Goal: Obtain resource: Download file/media

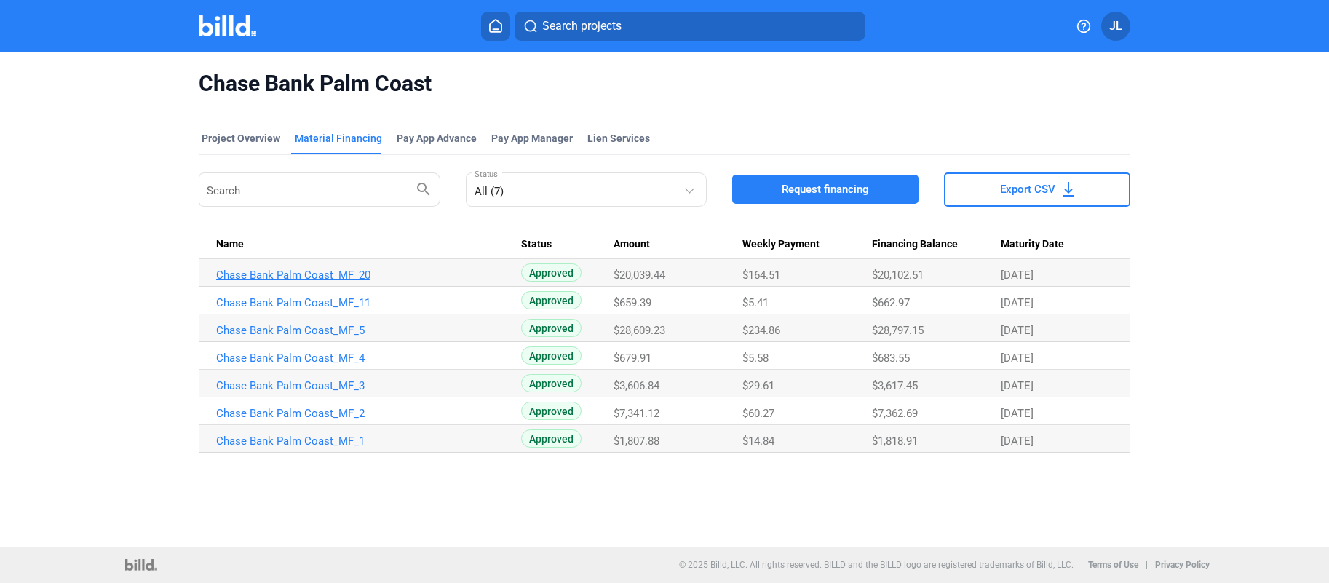
click at [309, 279] on link "Chase Bank Palm Coast_MF_20" at bounding box center [368, 275] width 305 height 13
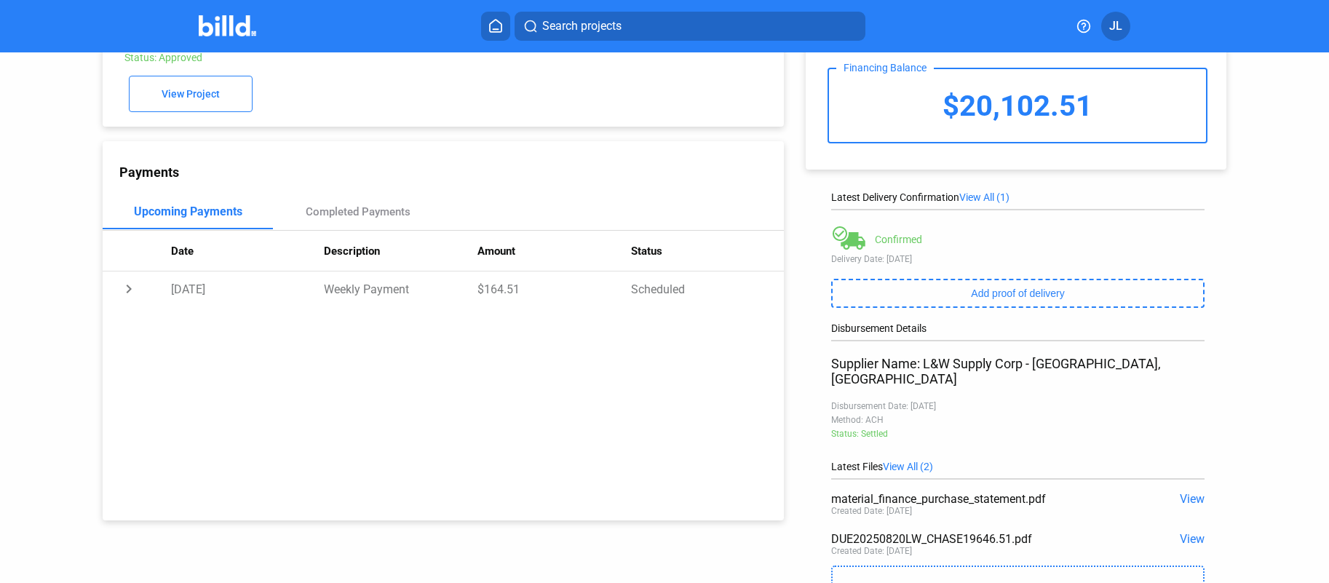
scroll to position [166, 0]
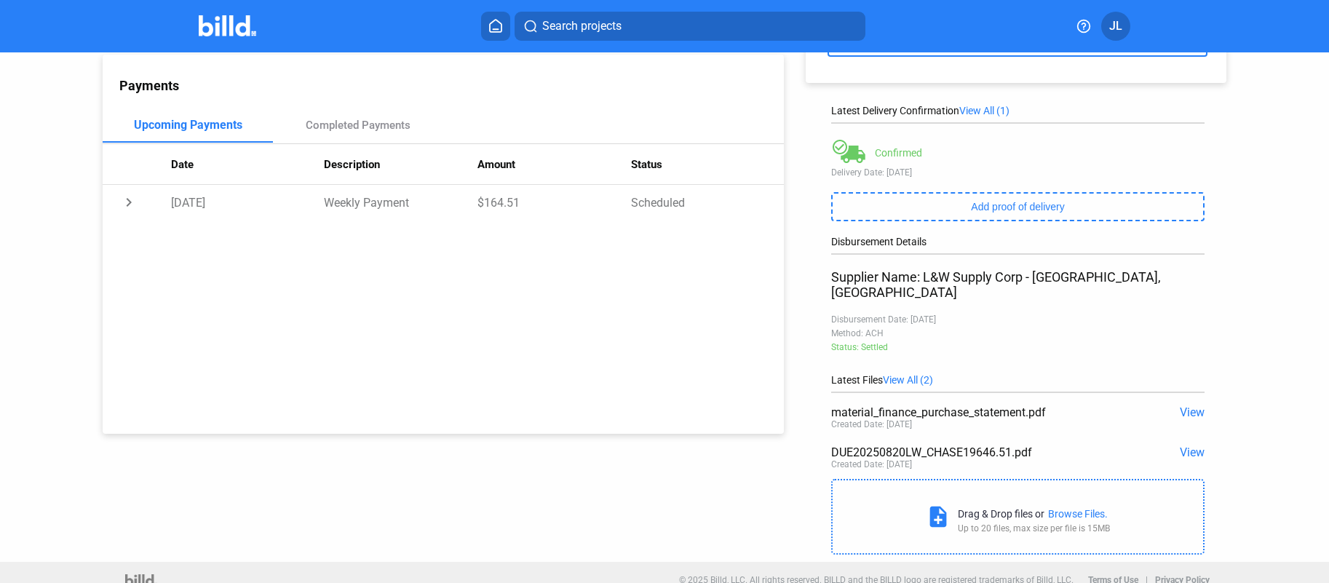
click at [1182, 405] on span "View" at bounding box center [1192, 412] width 25 height 14
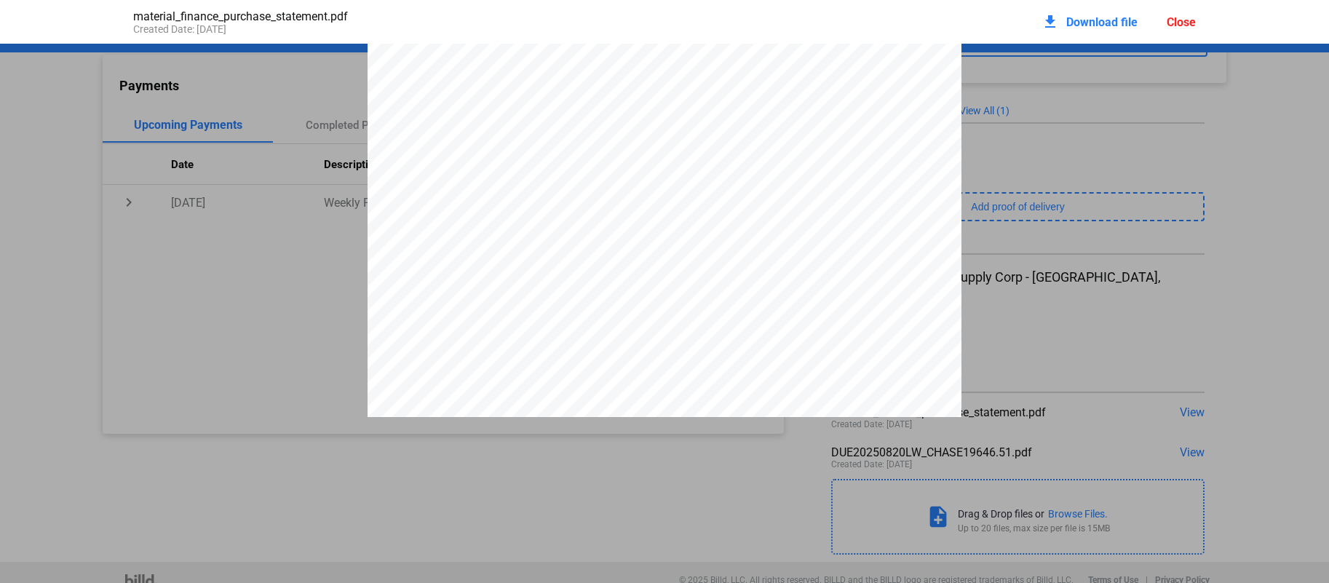
scroll to position [5991, 0]
click at [1180, 25] on div "Close" at bounding box center [1181, 22] width 29 height 14
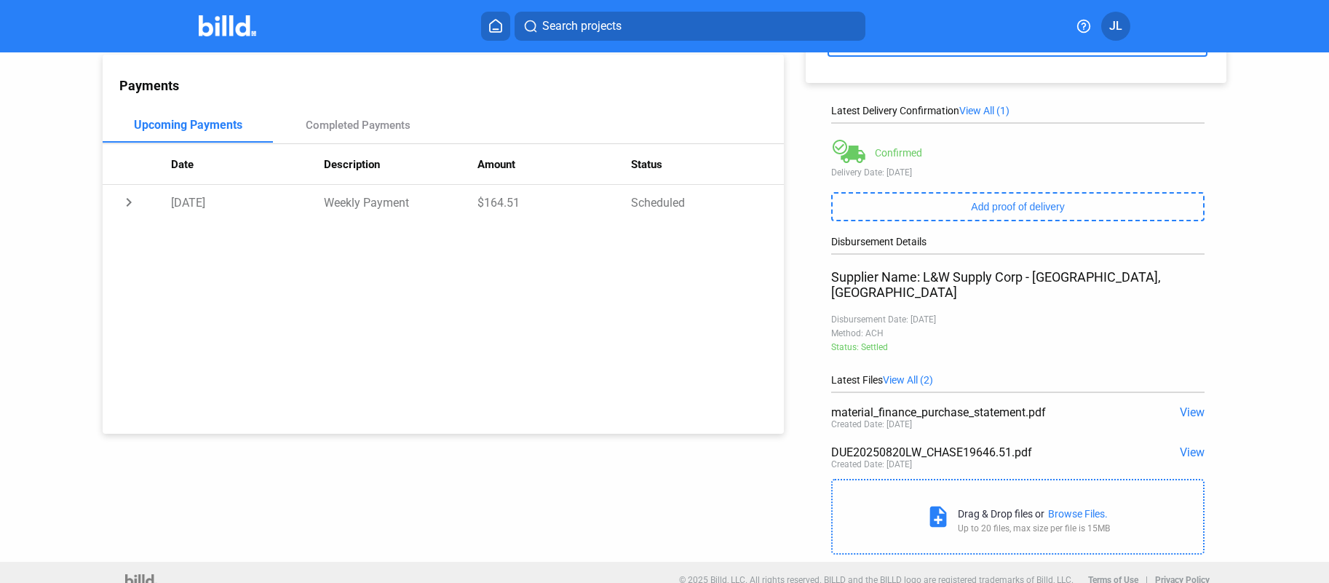
click at [1186, 446] on span "View" at bounding box center [1192, 453] width 25 height 14
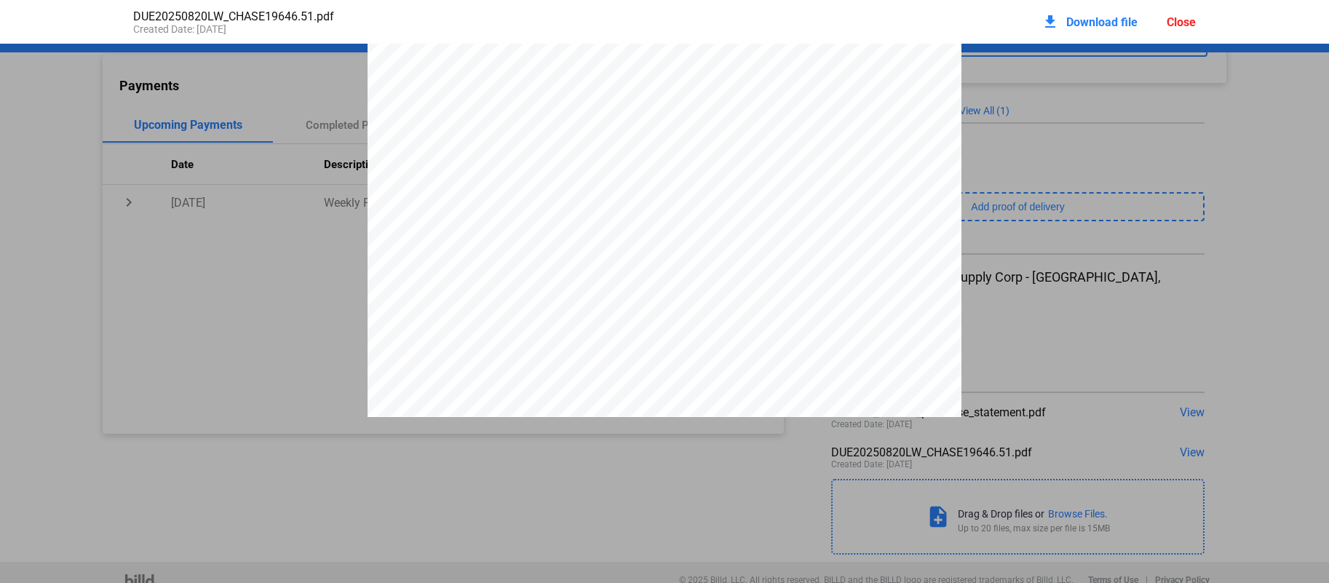
scroll to position [422, 0]
click at [1185, 30] on div "download Download file Close" at bounding box center [1119, 22] width 154 height 32
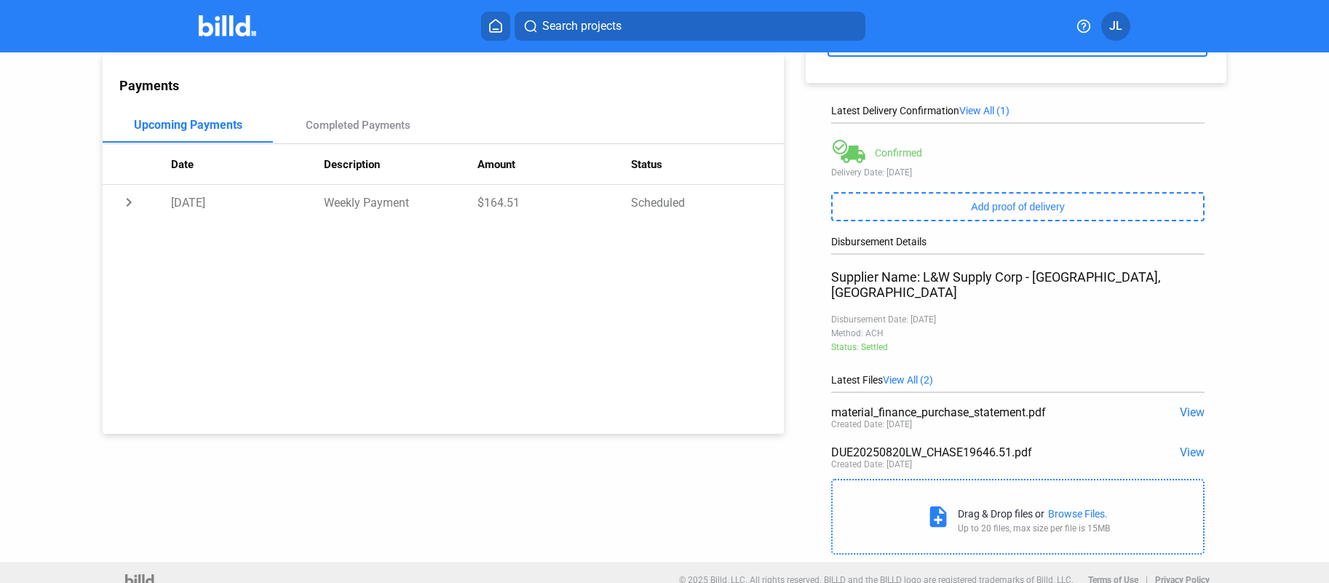
click at [1185, 405] on span "View" at bounding box center [1192, 412] width 25 height 14
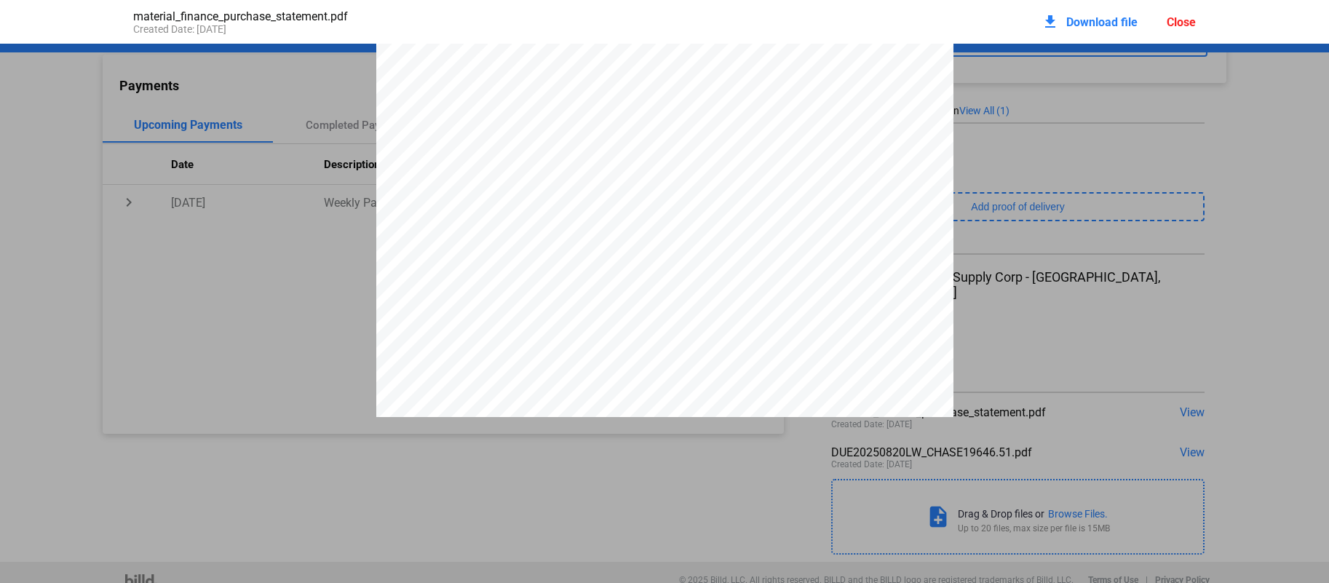
scroll to position [92, 0]
click at [1176, 23] on div "Close" at bounding box center [1181, 22] width 29 height 14
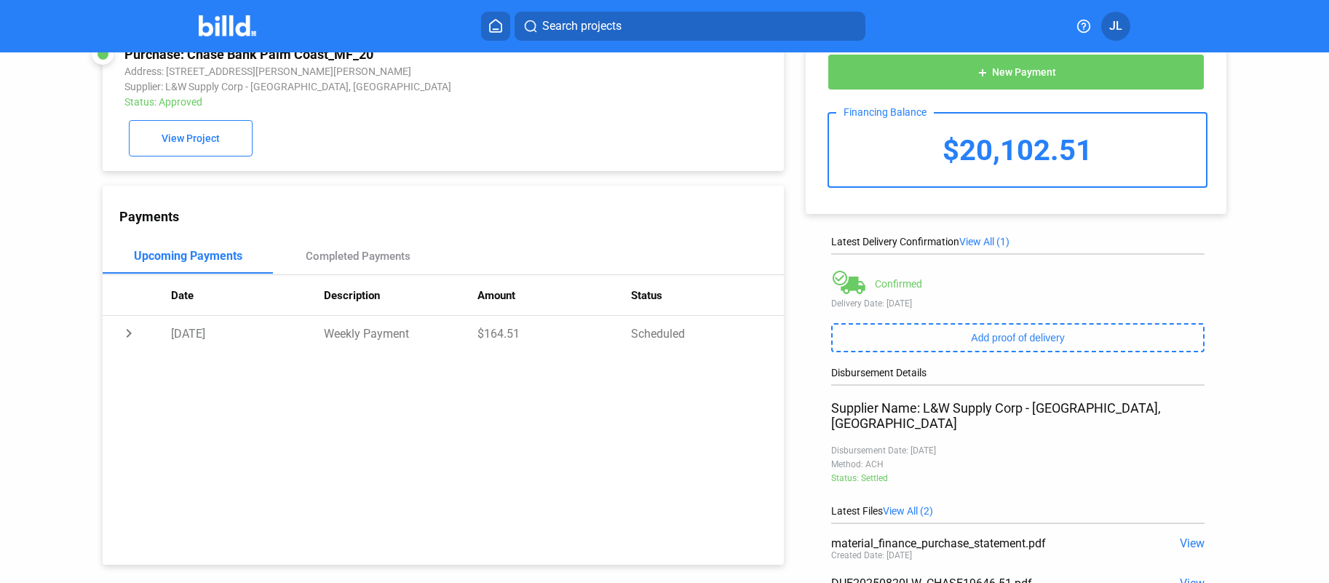
scroll to position [0, 0]
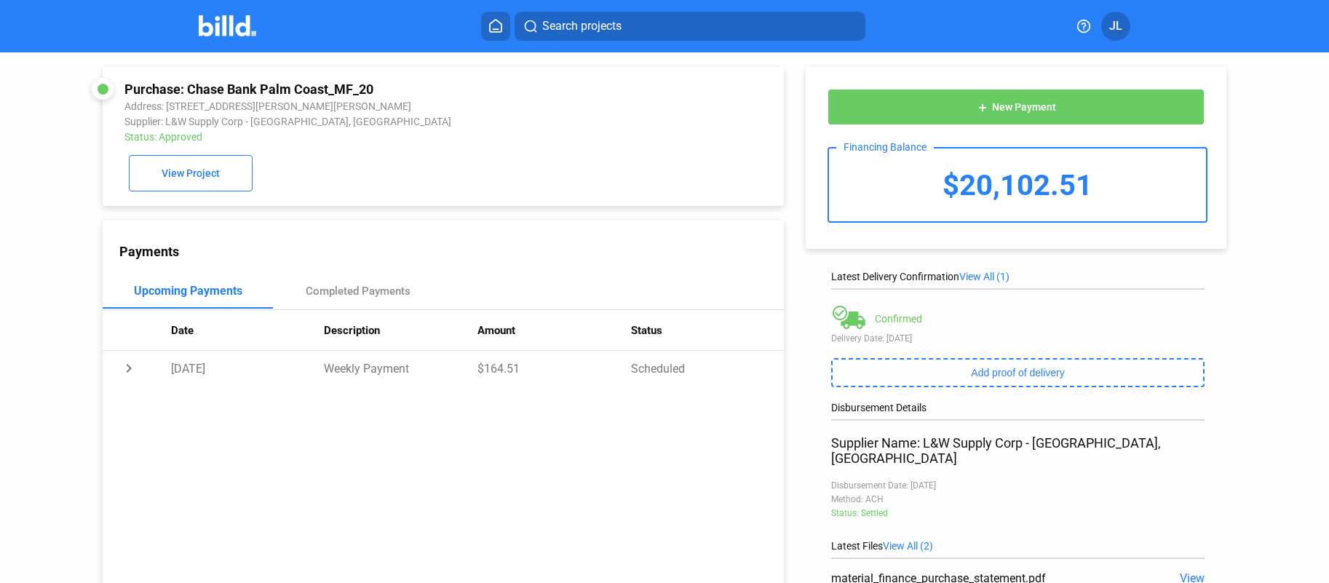
drag, startPoint x: 189, startPoint y: 87, endPoint x: 371, endPoint y: 90, distance: 182.7
click at [371, 90] on div "Purchase: Chase Bank Palm Coast_MF_20" at bounding box center [379, 89] width 510 height 15
copy div "Chase Bank Palm Coast_MF_20"
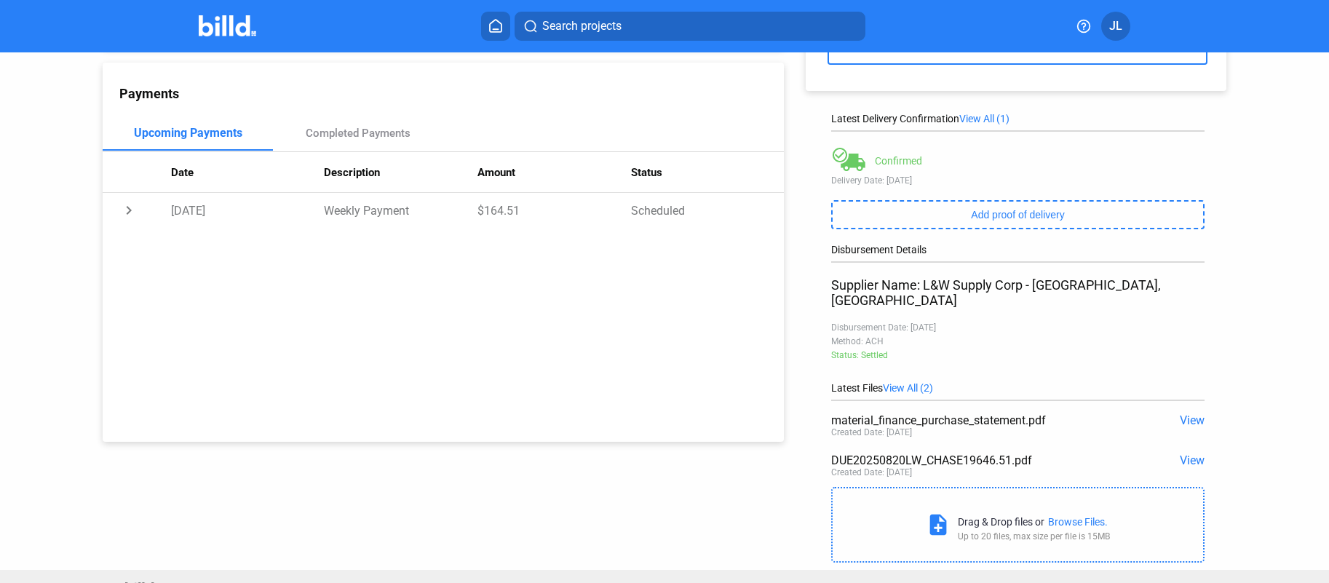
scroll to position [166, 0]
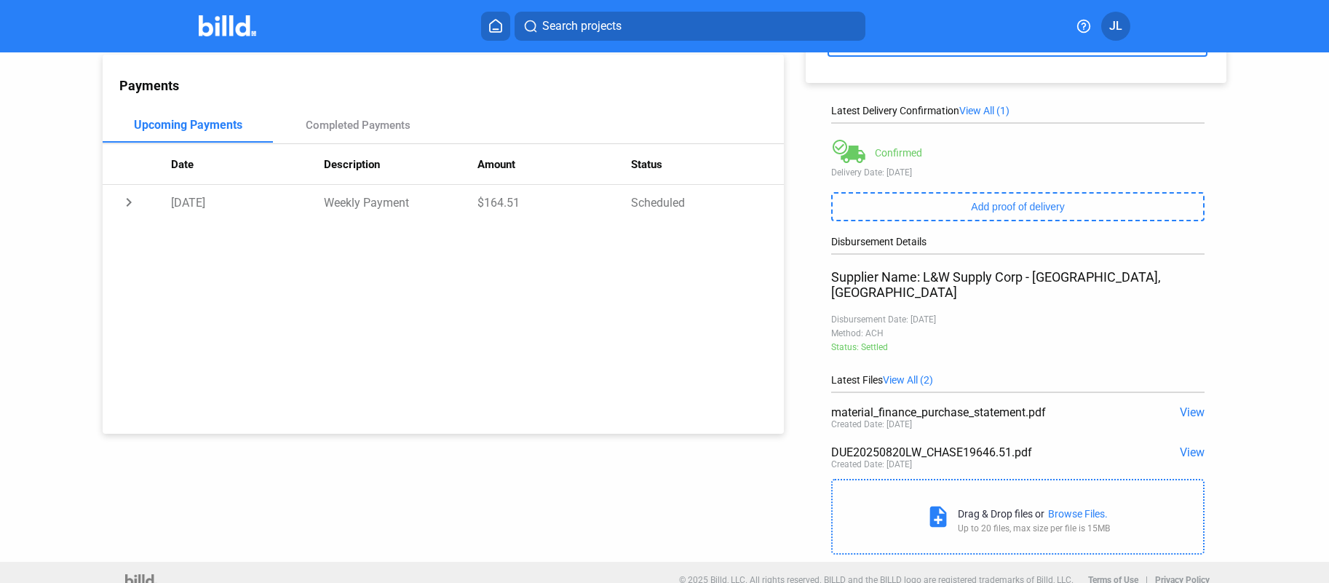
click at [1184, 405] on span "View" at bounding box center [1192, 412] width 25 height 14
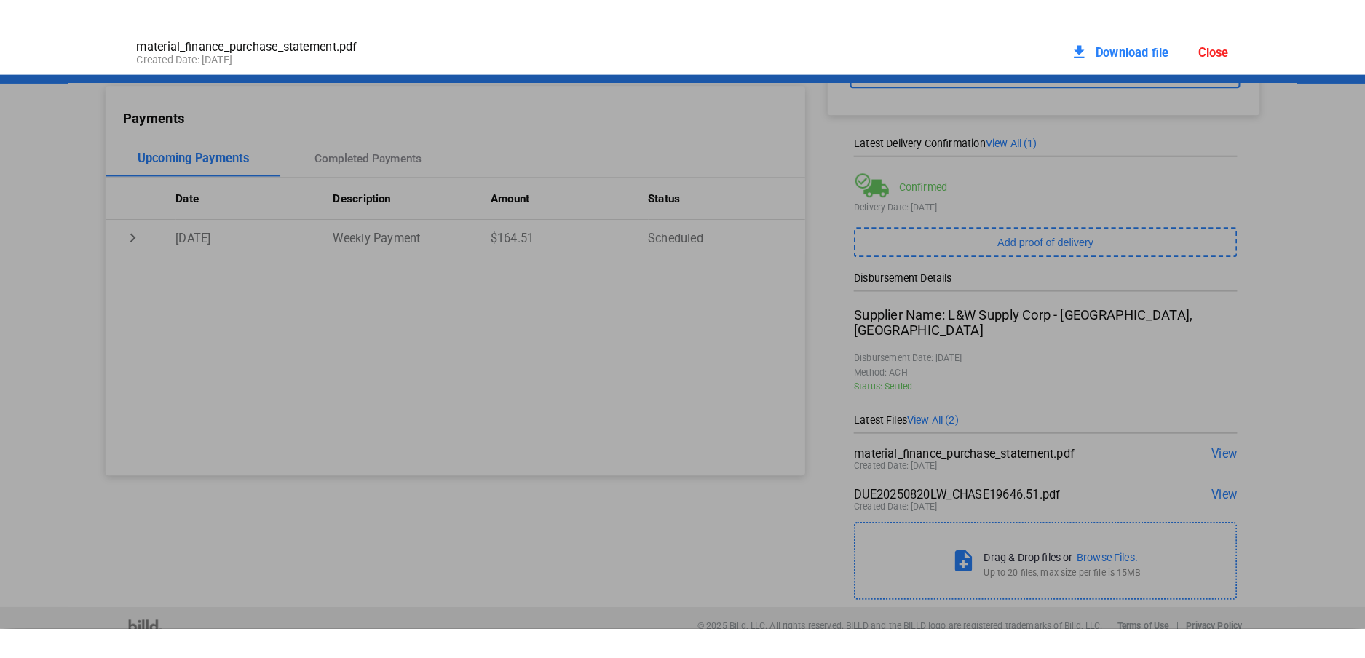
scroll to position [7, 0]
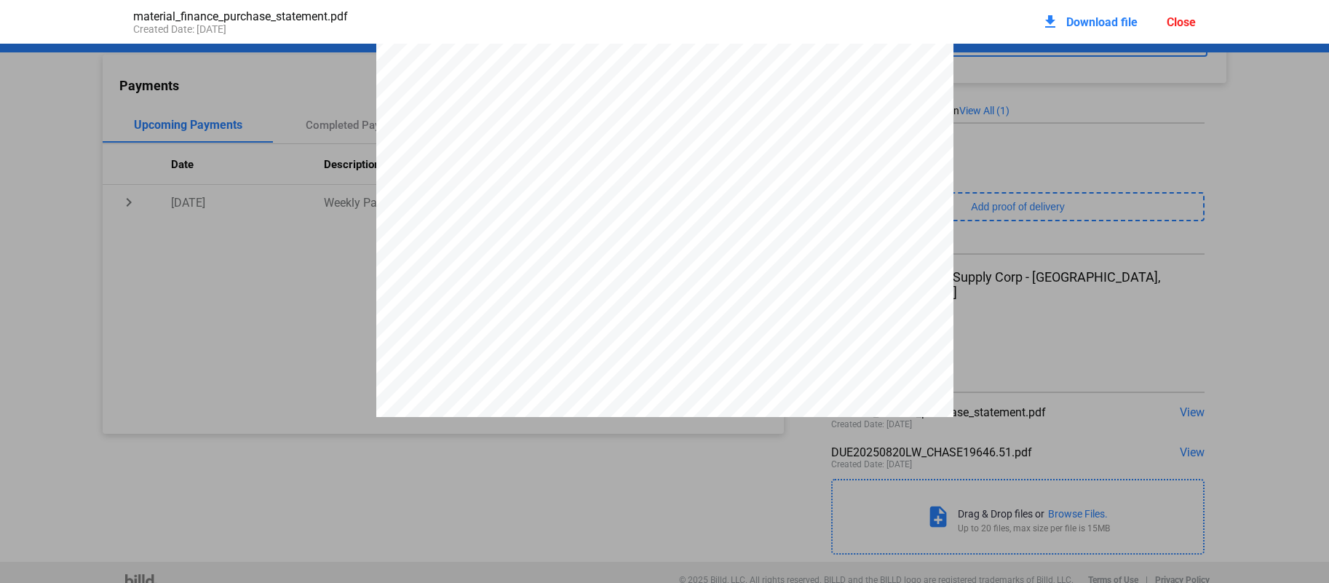
click at [1072, 20] on span "Download file" at bounding box center [1102, 22] width 71 height 14
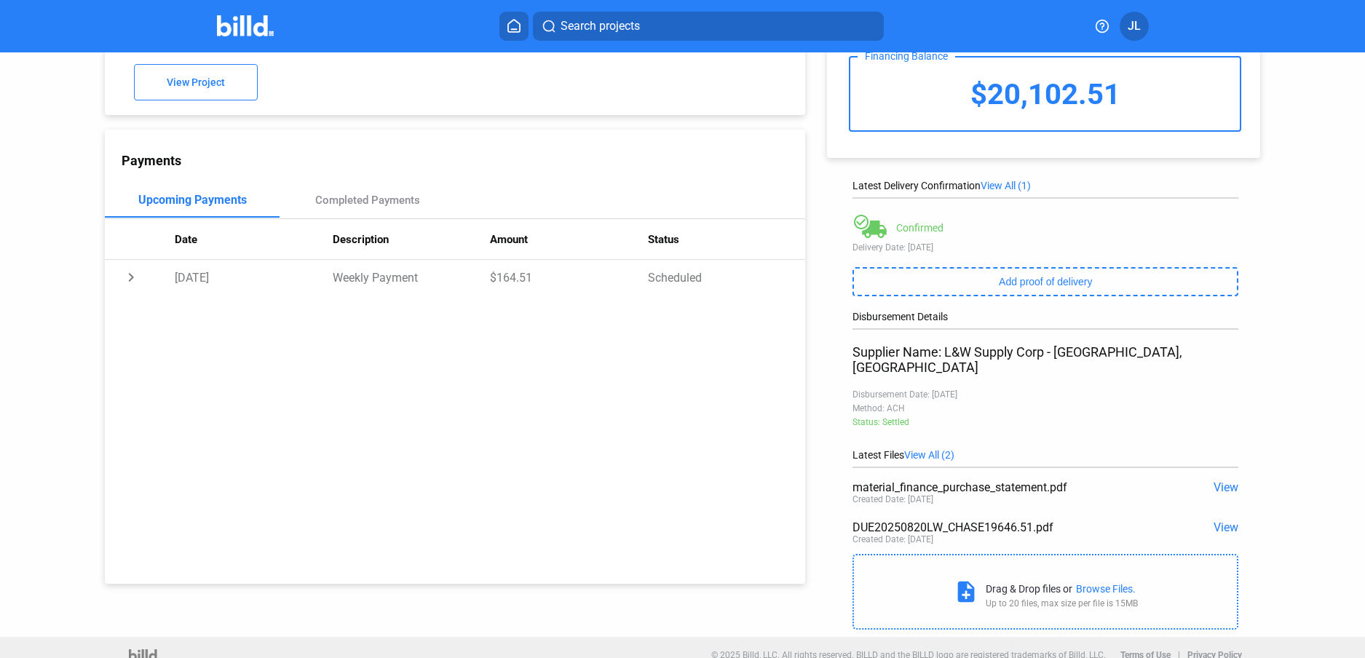
scroll to position [0, 0]
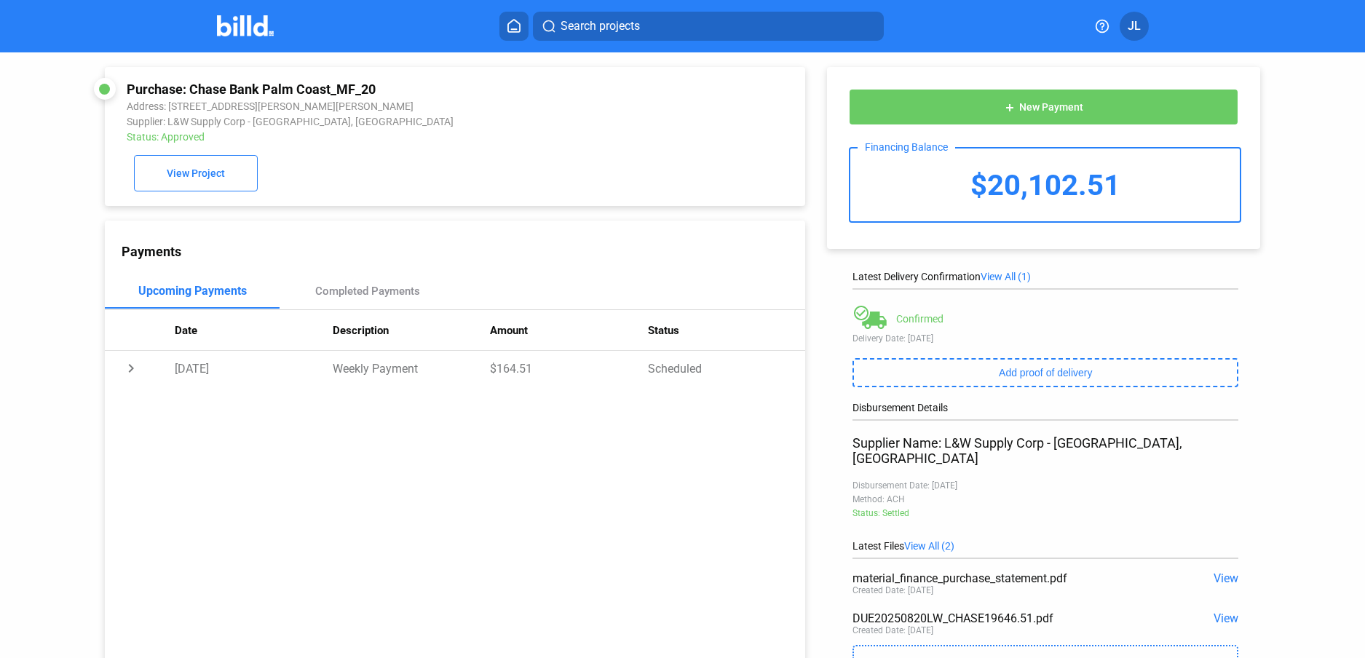
click at [255, 39] on div "Search projects JL" at bounding box center [682, 26] width 1132 height 29
click at [228, 20] on img at bounding box center [246, 25] width 58 height 21
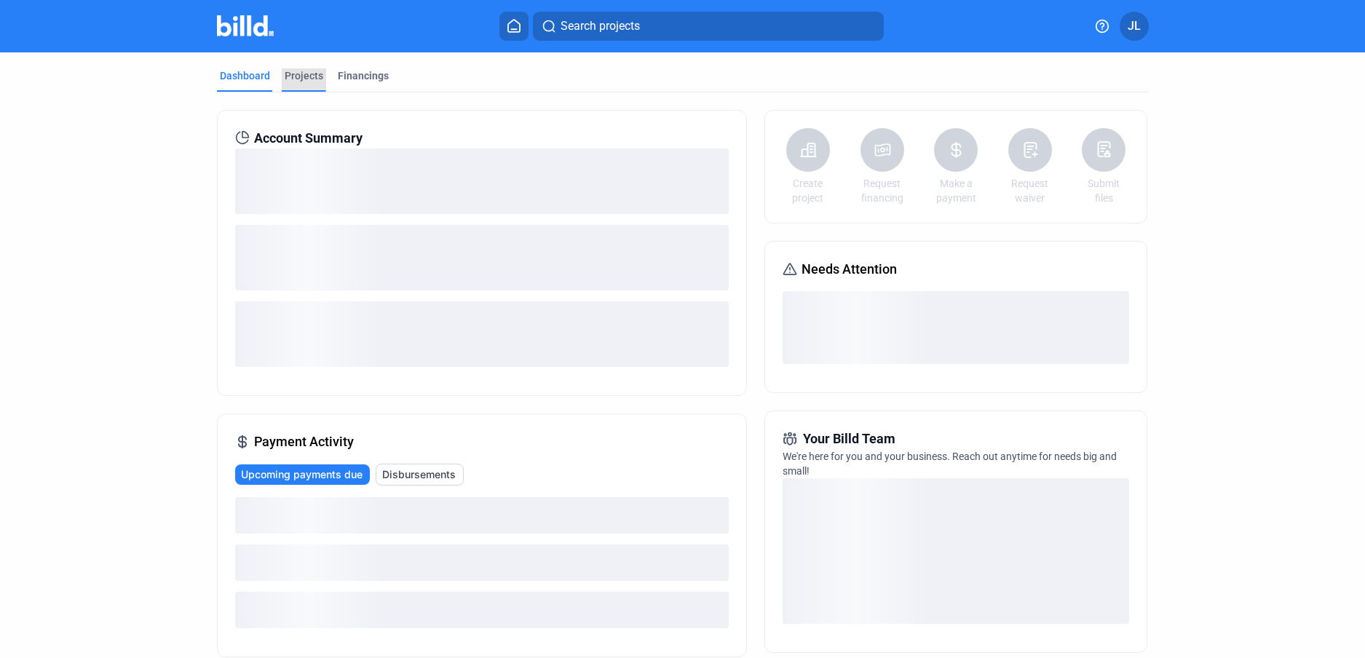
click at [306, 75] on div "Projects" at bounding box center [304, 75] width 39 height 15
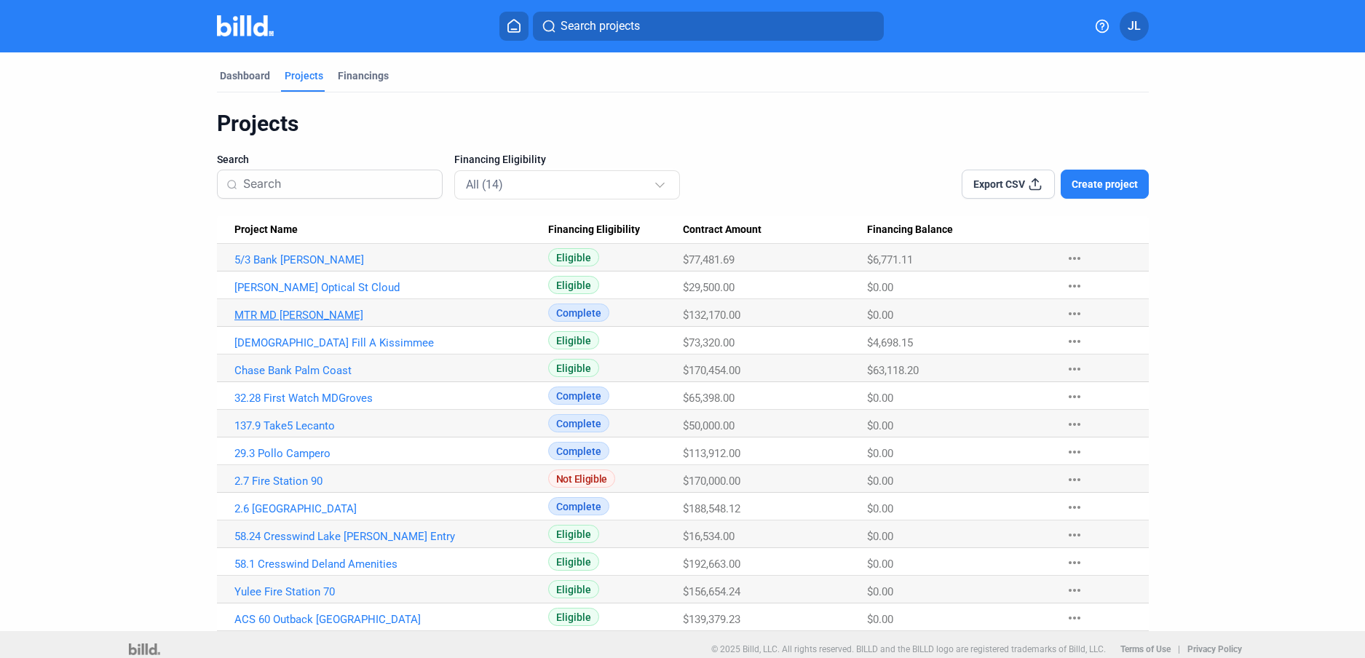
drag, startPoint x: 280, startPoint y: 311, endPoint x: 293, endPoint y: 311, distance: 13.1
click at [280, 312] on link "MTR MD Groves" at bounding box center [391, 315] width 314 height 13
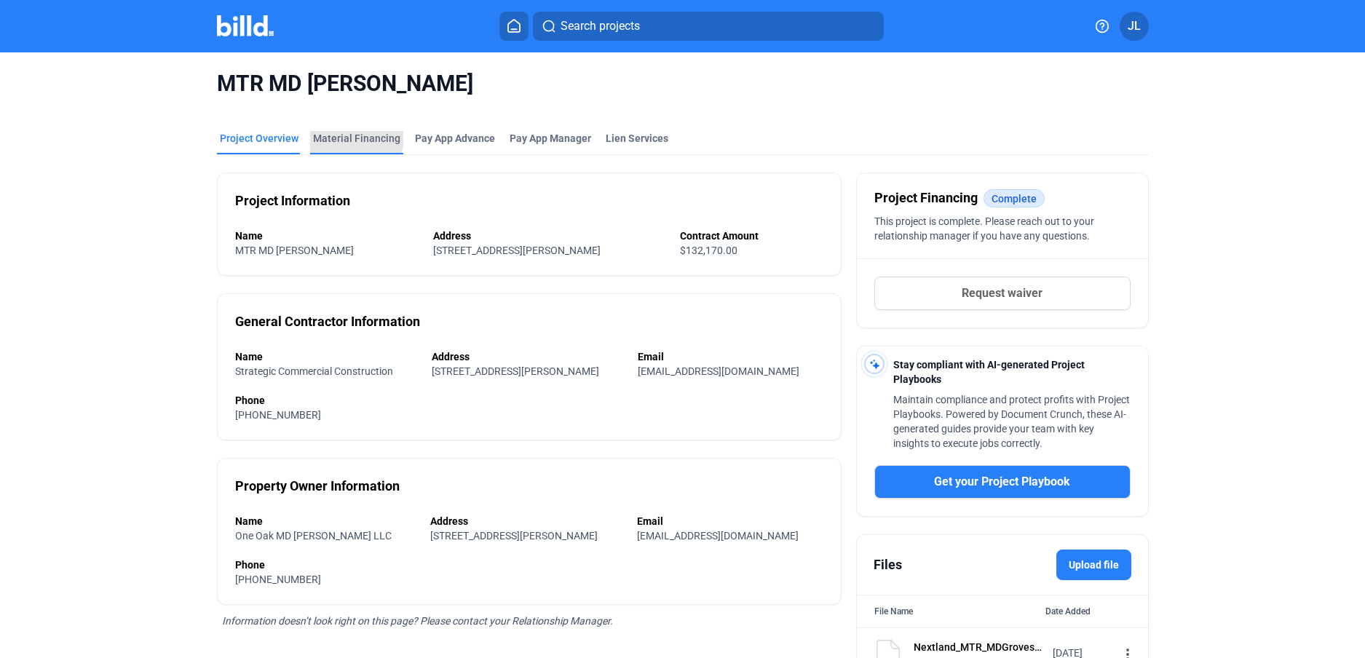
click at [345, 134] on div "Material Financing" at bounding box center [356, 138] width 87 height 15
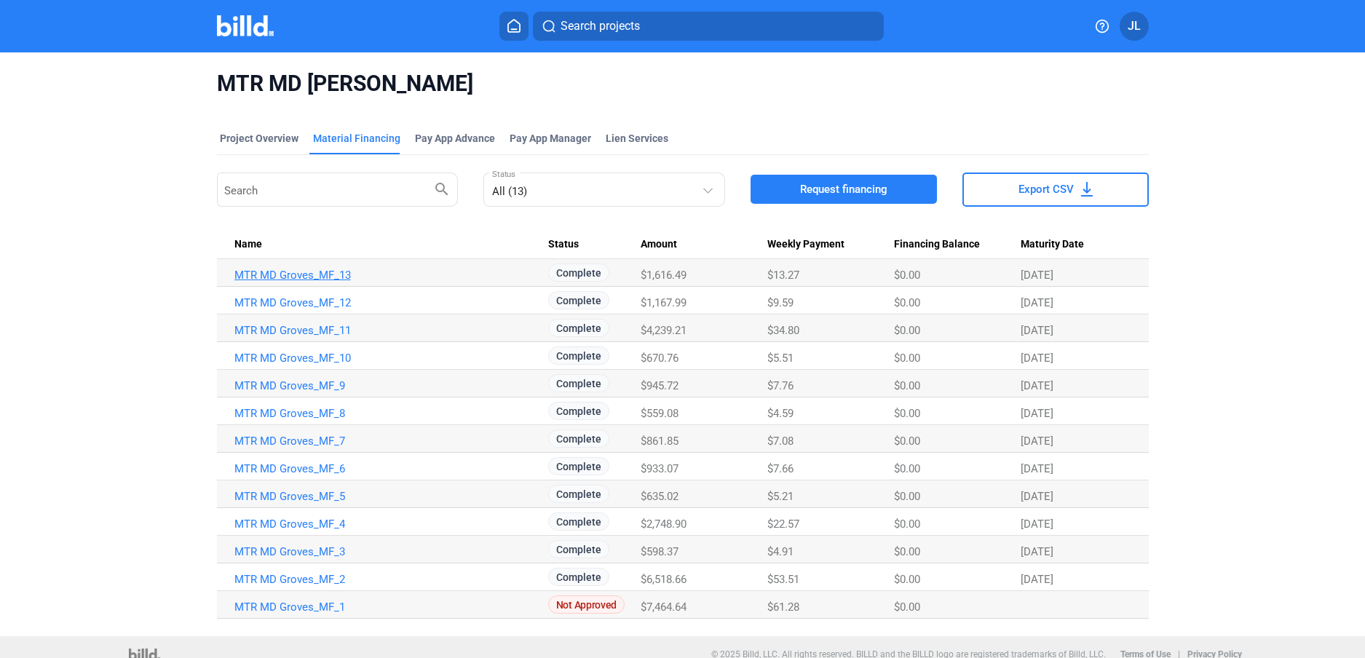
click at [306, 279] on link "MTR MD Groves_MF_13" at bounding box center [391, 275] width 314 height 13
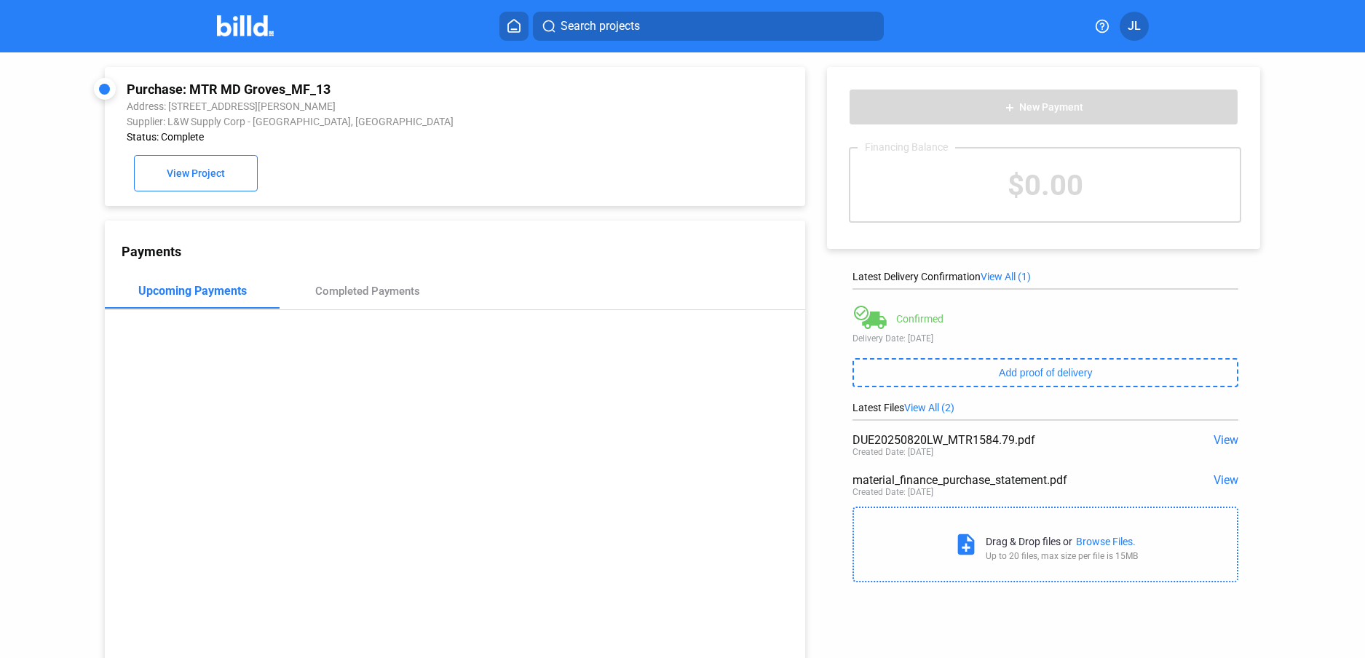
click at [1227, 482] on span "View" at bounding box center [1226, 480] width 25 height 14
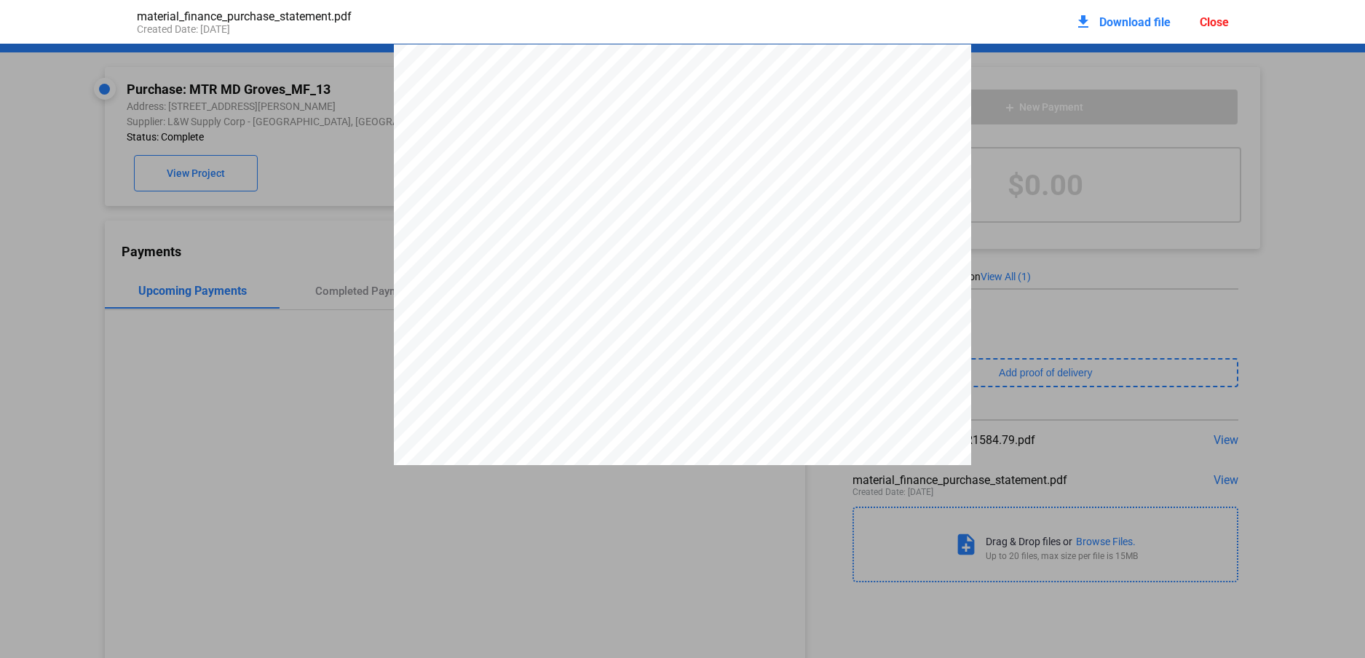
click at [1226, 27] on div "Close" at bounding box center [1214, 22] width 29 height 14
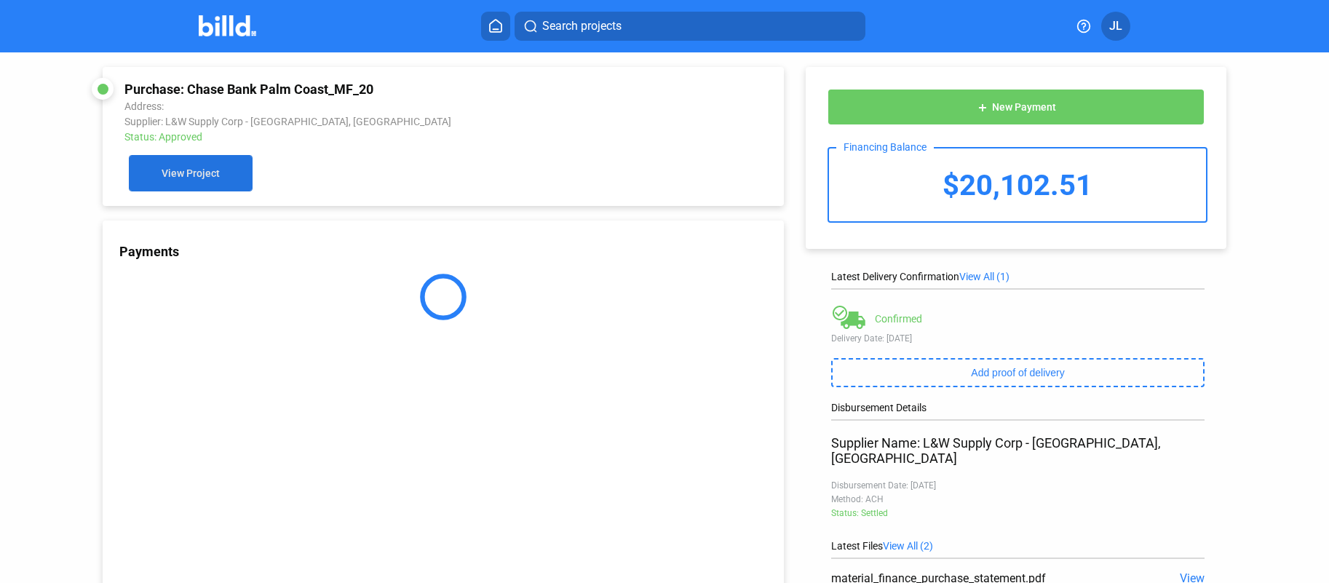
click at [177, 156] on button "View Project" at bounding box center [191, 173] width 124 height 36
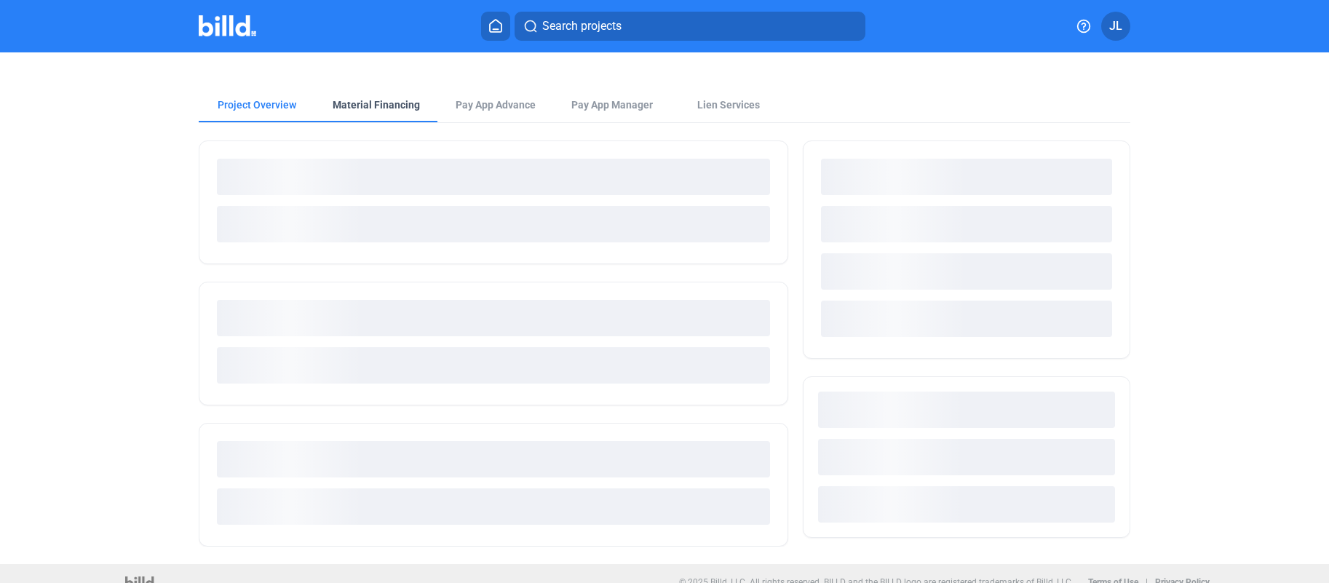
click at [365, 106] on div "Material Financing" at bounding box center [376, 105] width 87 height 15
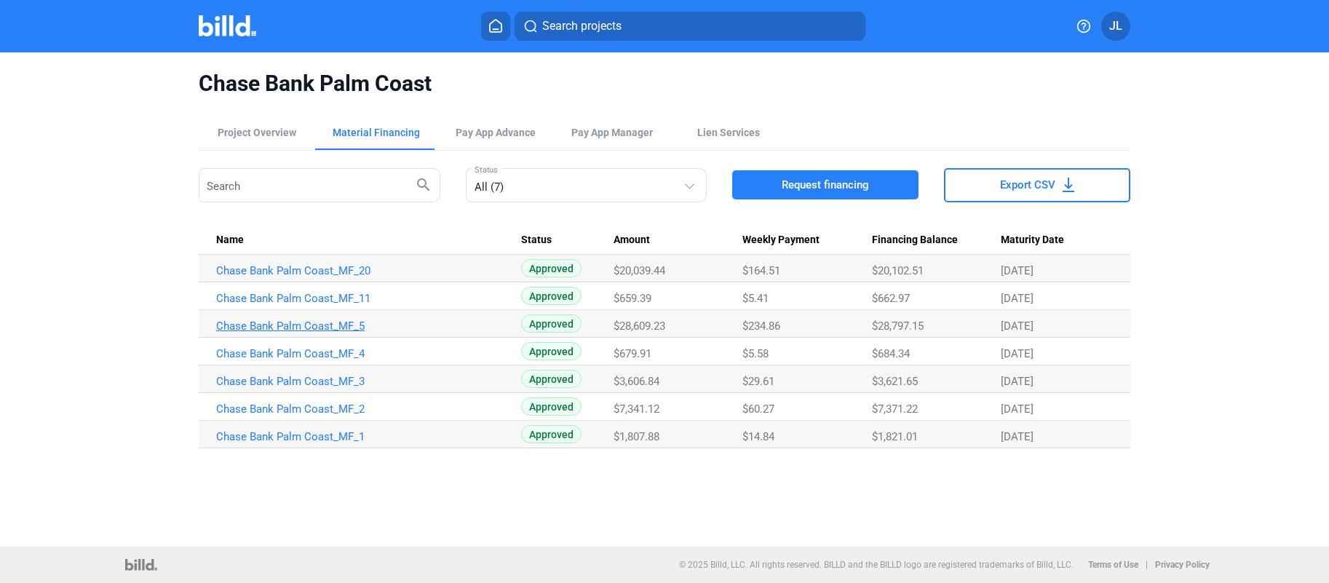
click at [349, 325] on link "Chase Bank Palm Coast_MF_5" at bounding box center [368, 326] width 305 height 13
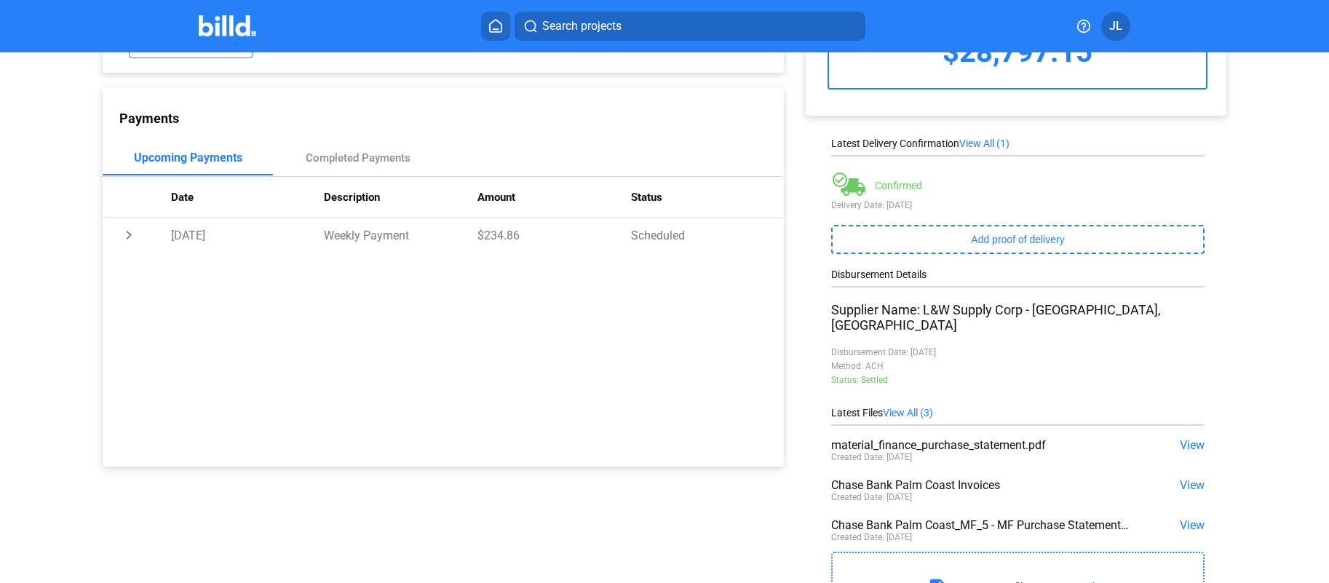
scroll to position [206, 0]
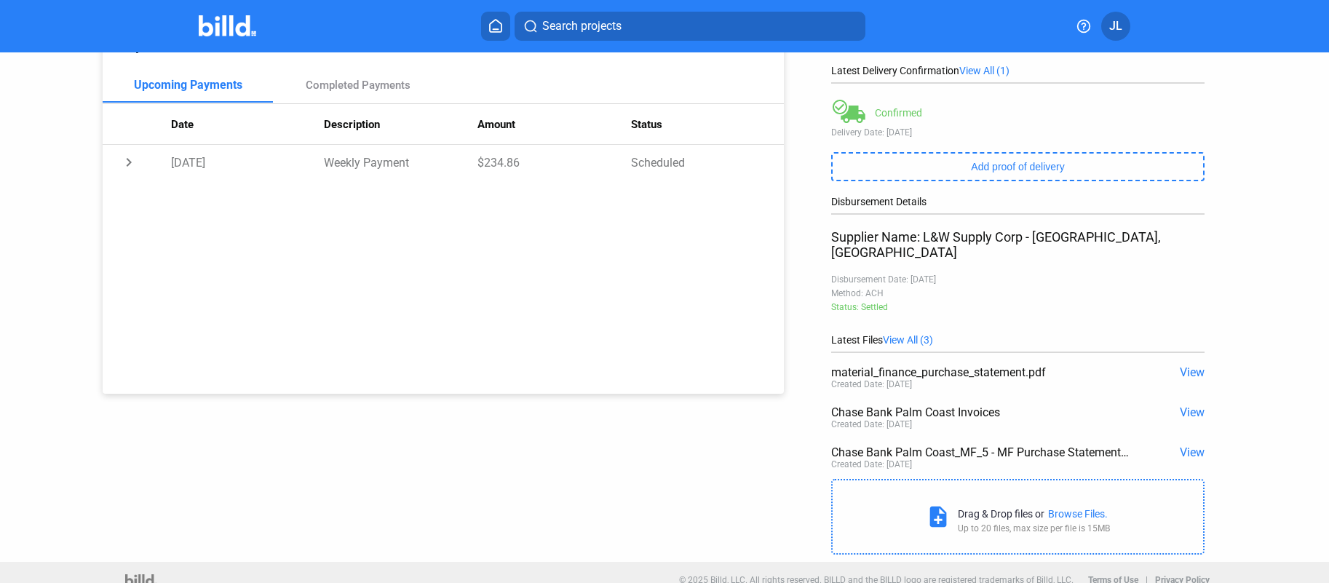
click at [1180, 446] on span "View" at bounding box center [1192, 453] width 25 height 14
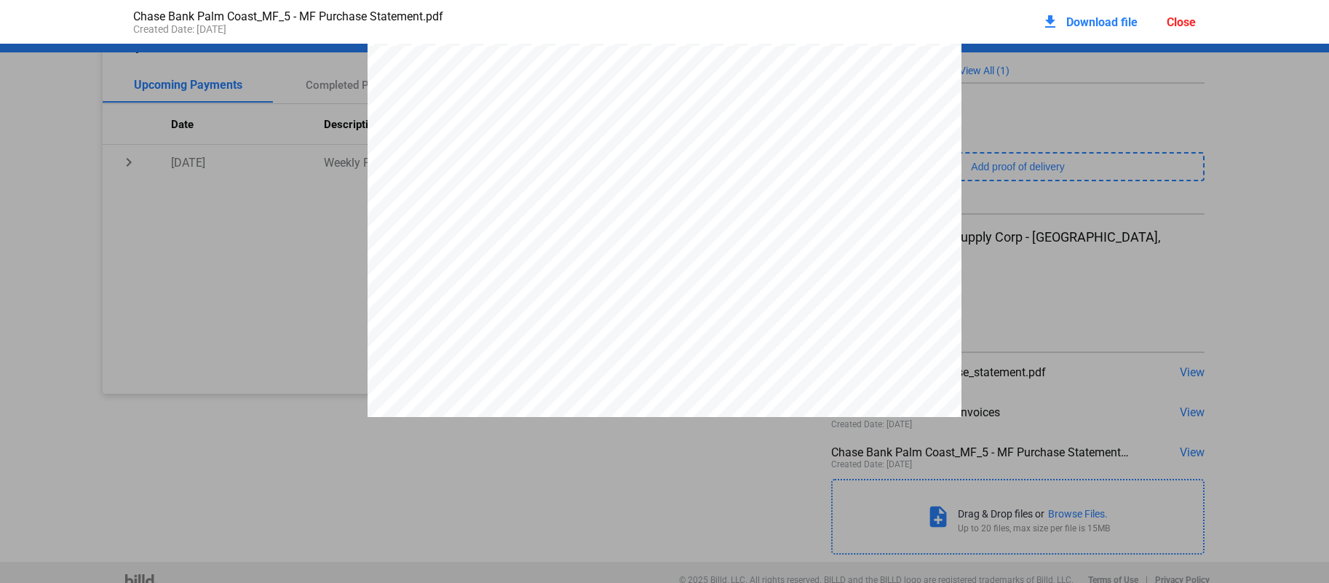
scroll to position [2931, 0]
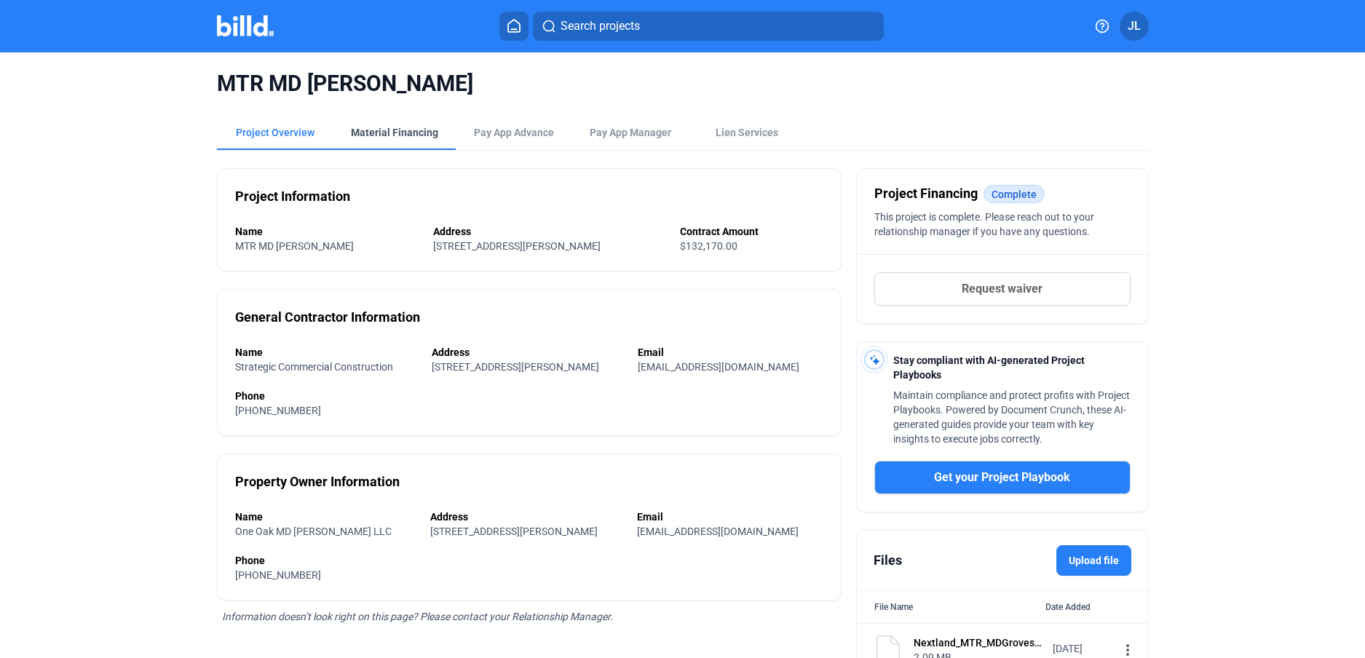
click at [403, 144] on div "Material Financing" at bounding box center [394, 132] width 122 height 35
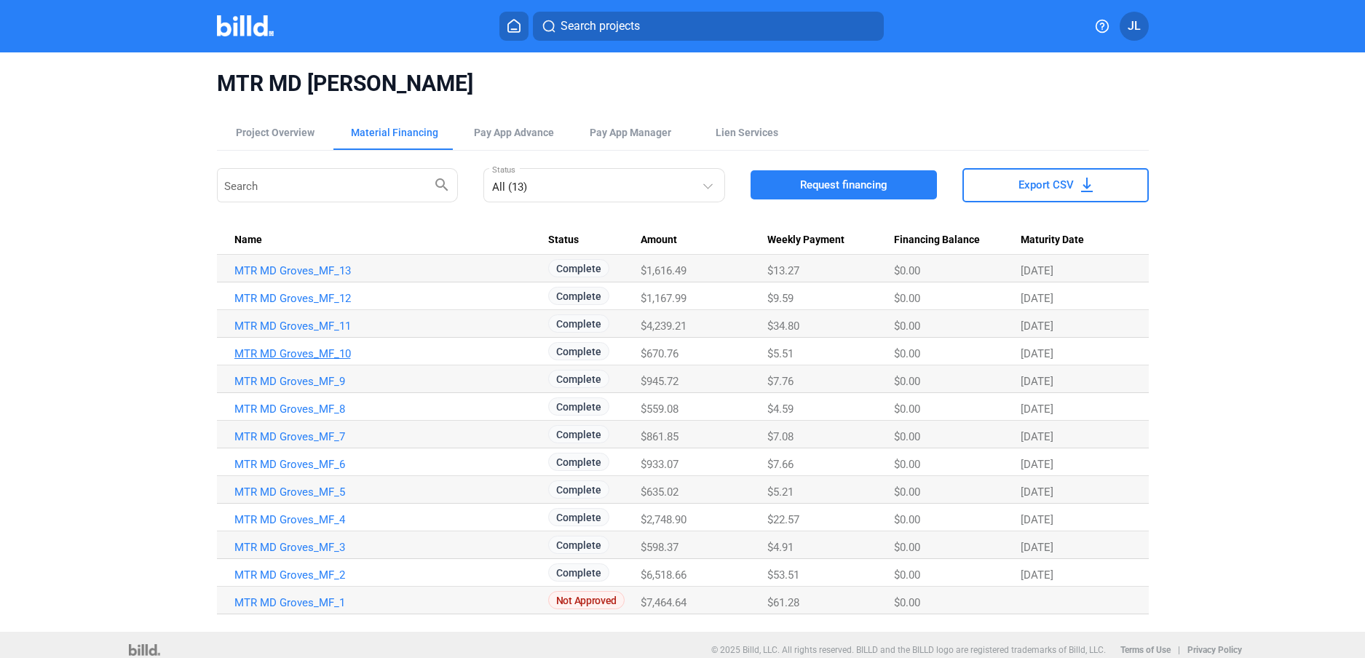
click at [318, 354] on link "MTR MD Groves_MF_10" at bounding box center [391, 353] width 314 height 13
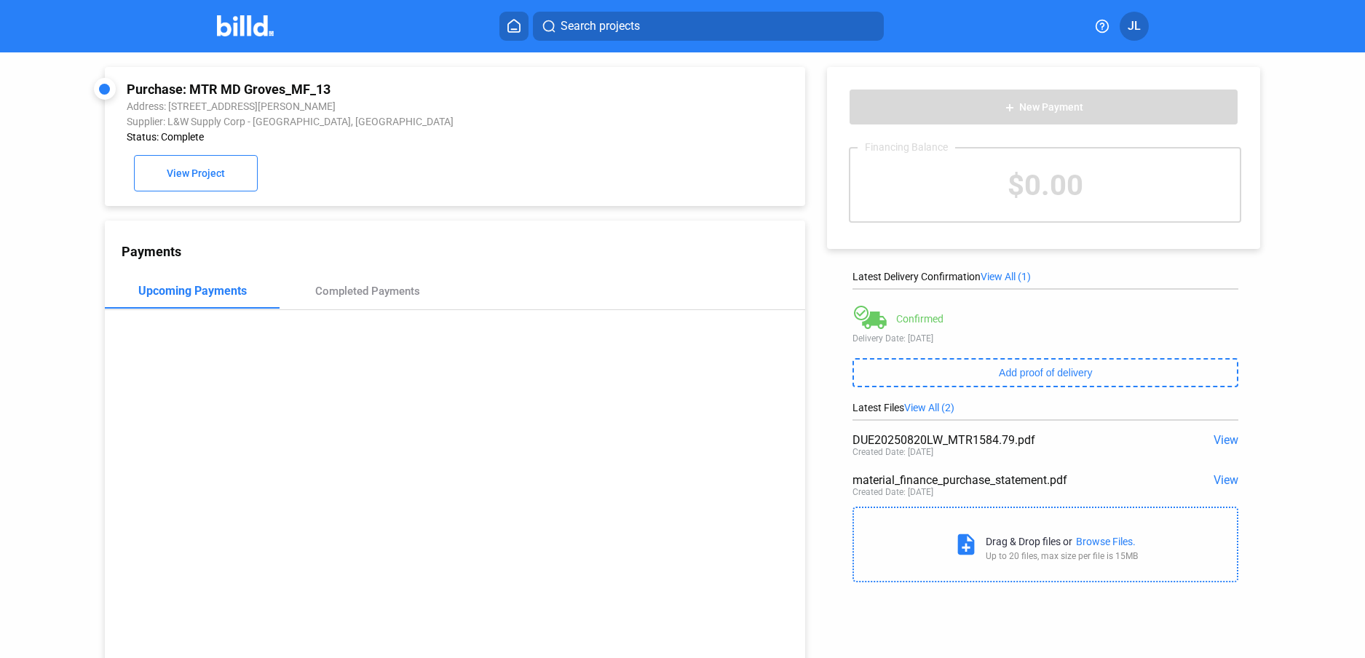
click at [1219, 483] on span "View" at bounding box center [1226, 480] width 25 height 14
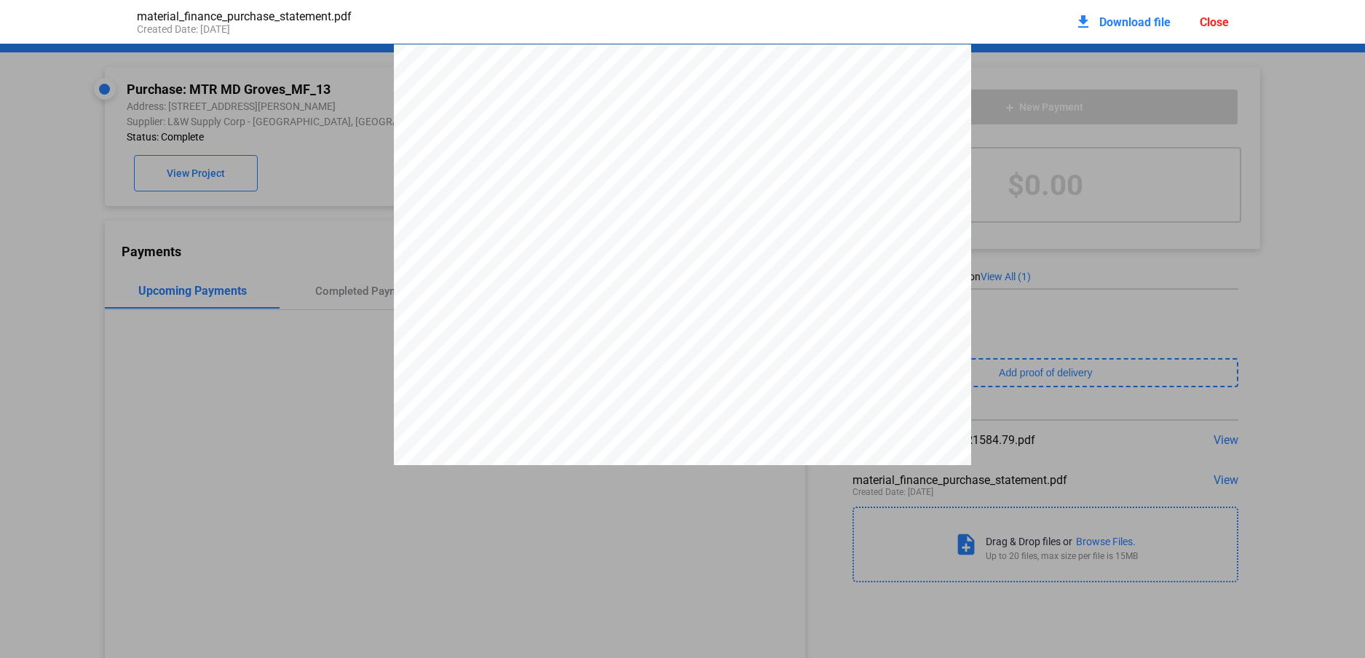
click at [1214, 19] on div "Close" at bounding box center [1214, 22] width 29 height 14
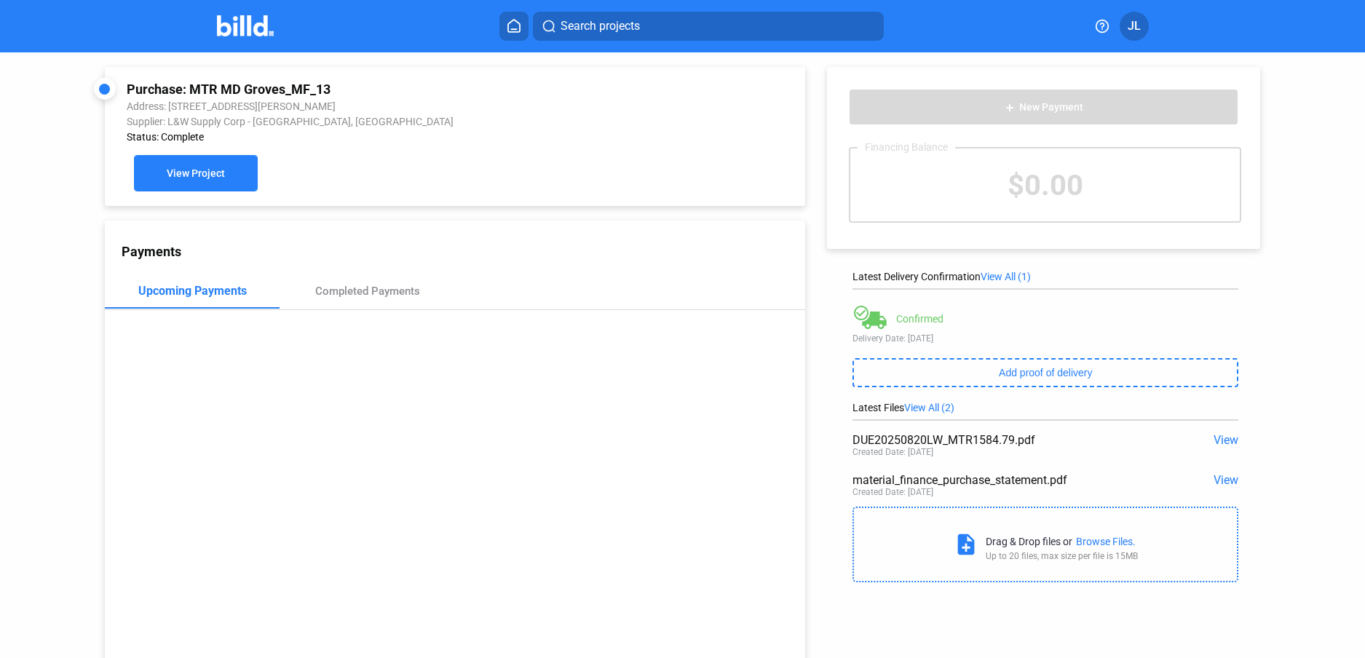
click at [218, 167] on span "View Project" at bounding box center [196, 173] width 58 height 12
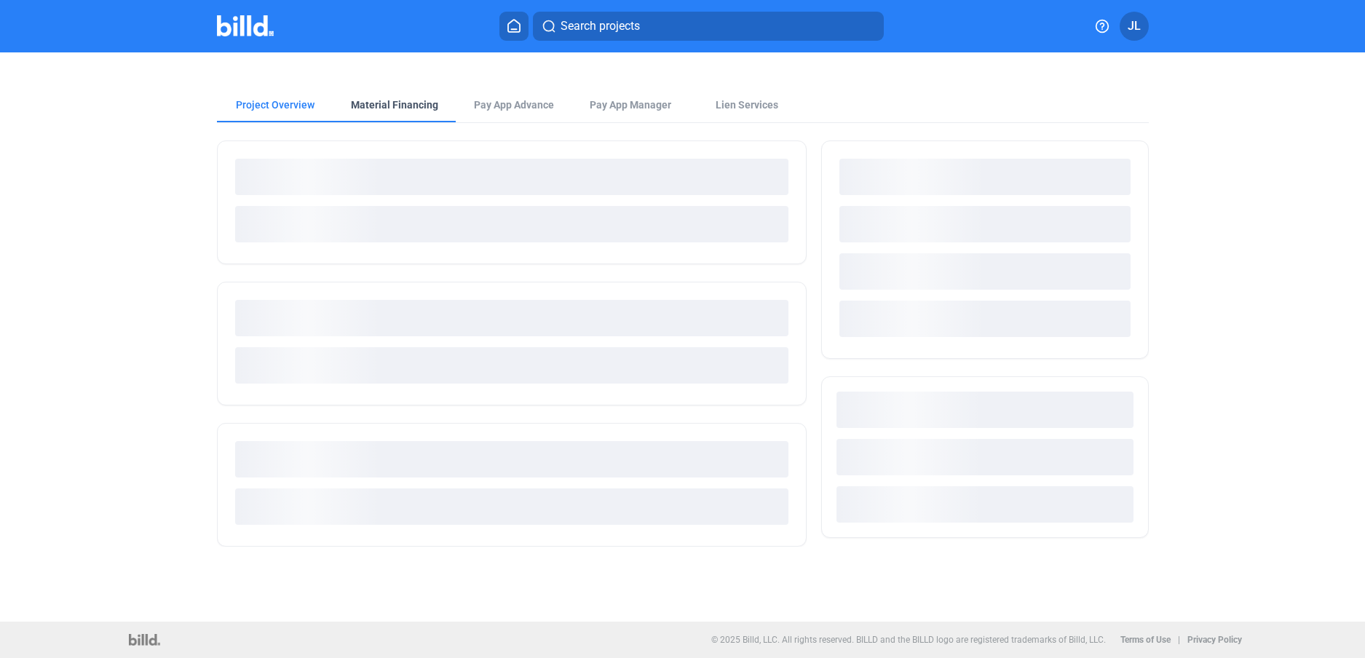
click at [403, 100] on div "Material Financing" at bounding box center [394, 105] width 87 height 15
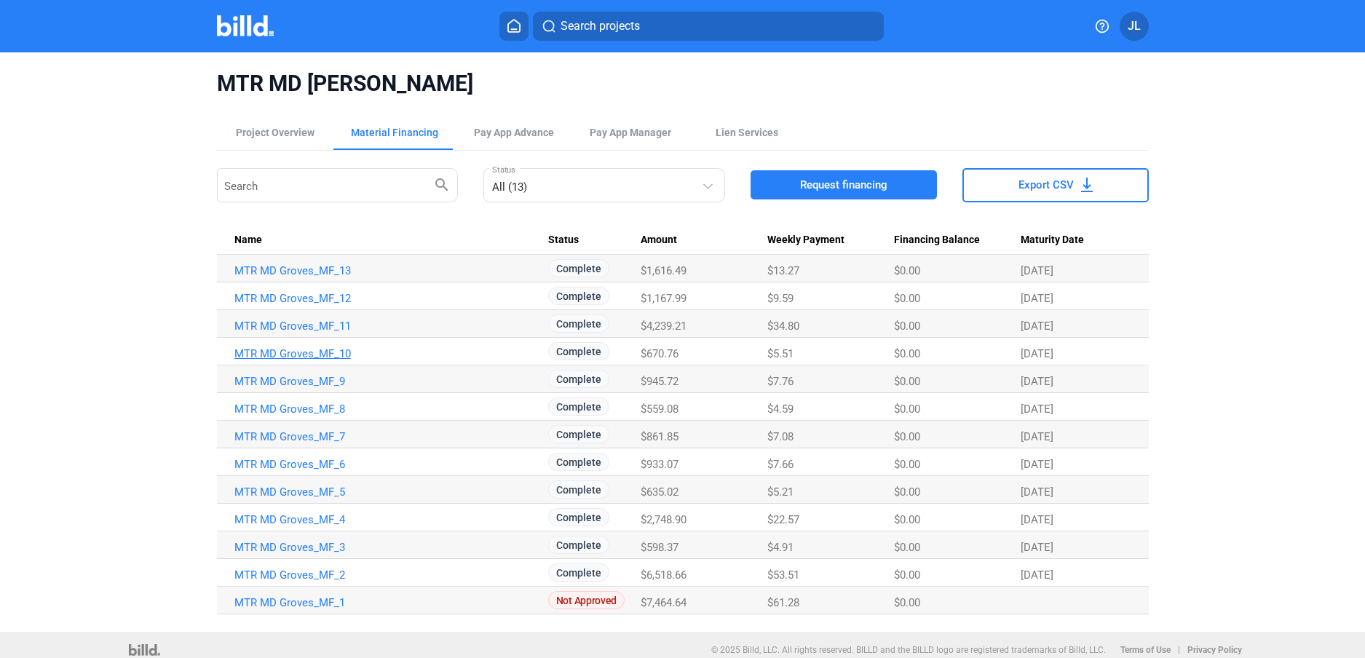
click at [309, 357] on link "MTR MD Groves_MF_10" at bounding box center [391, 353] width 314 height 13
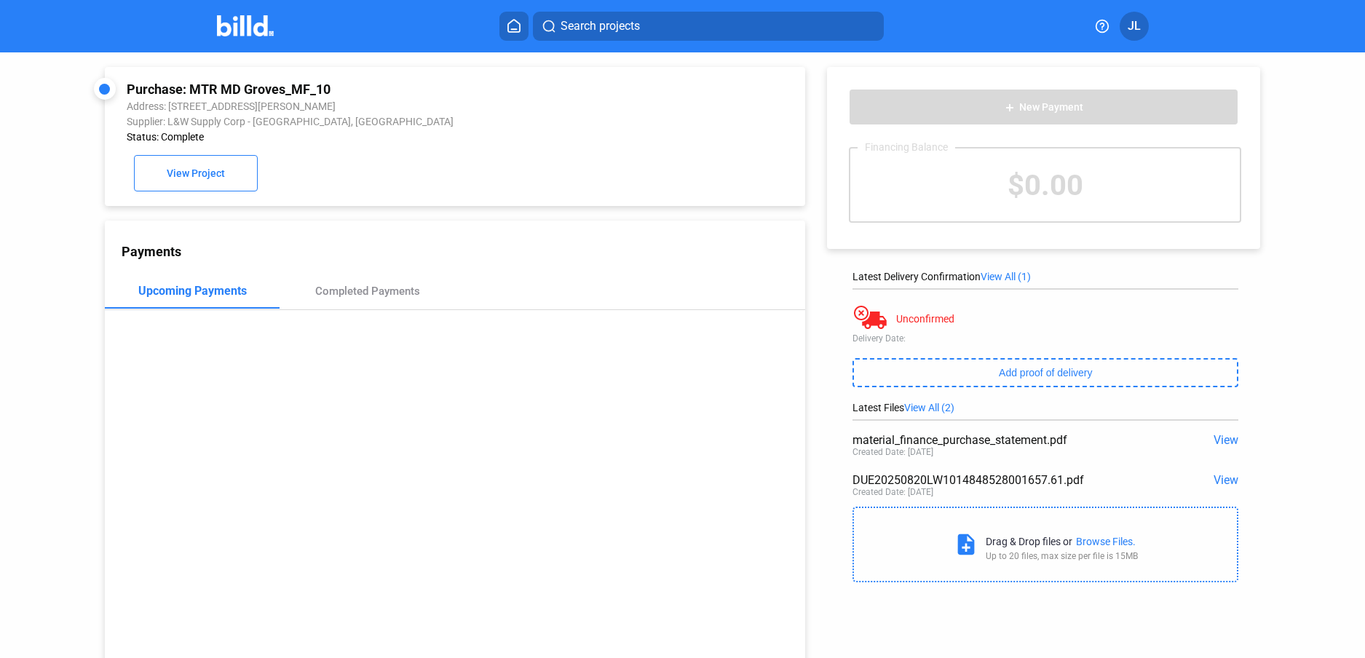
click at [1219, 480] on span "View" at bounding box center [1226, 480] width 25 height 14
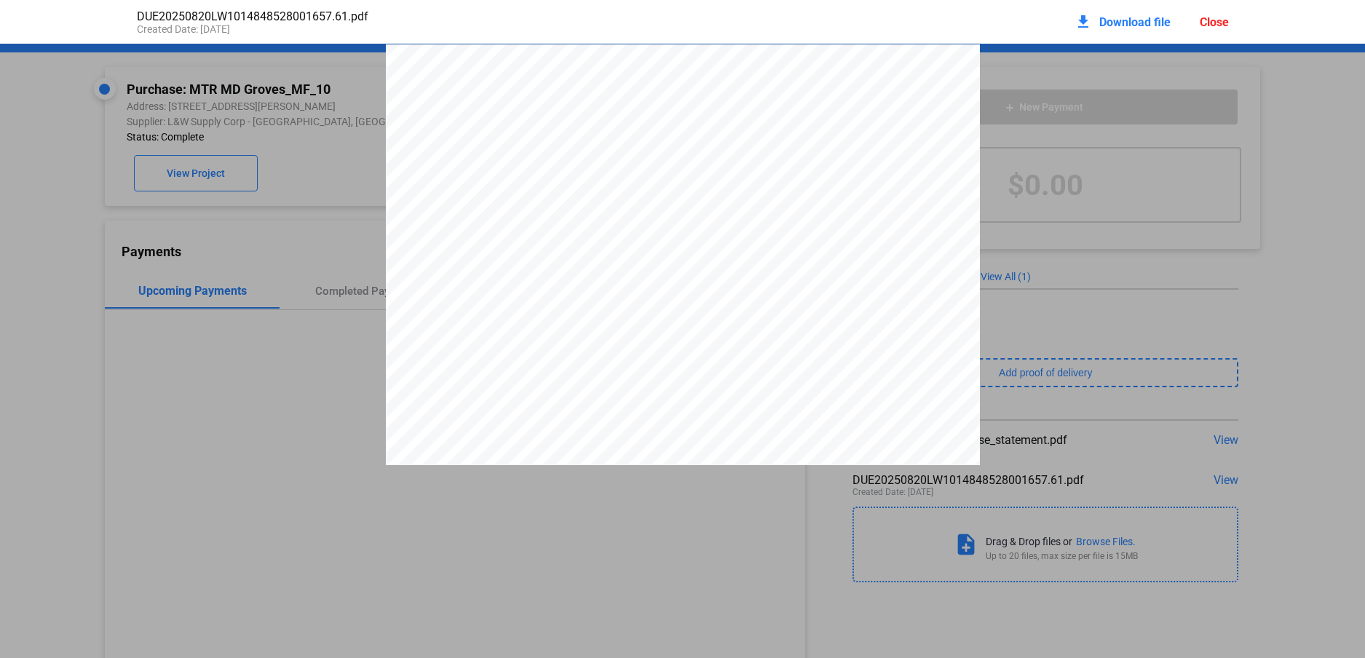
scroll to position [12, 0]
click at [1230, 20] on div "DUE20250820LW1014848528001657.61.pdf Created Date: 08 / 07 / 2025 download Down…" at bounding box center [682, 22] width 1121 height 44
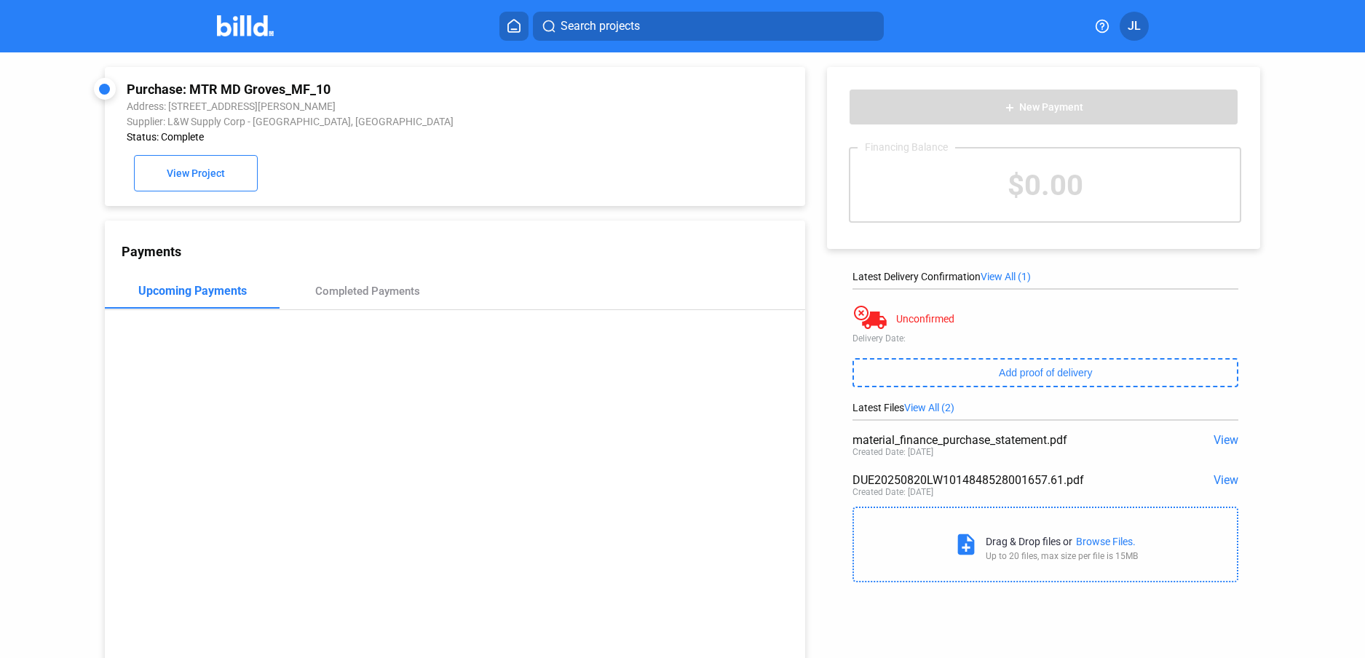
click at [1224, 436] on span "View" at bounding box center [1226, 440] width 25 height 14
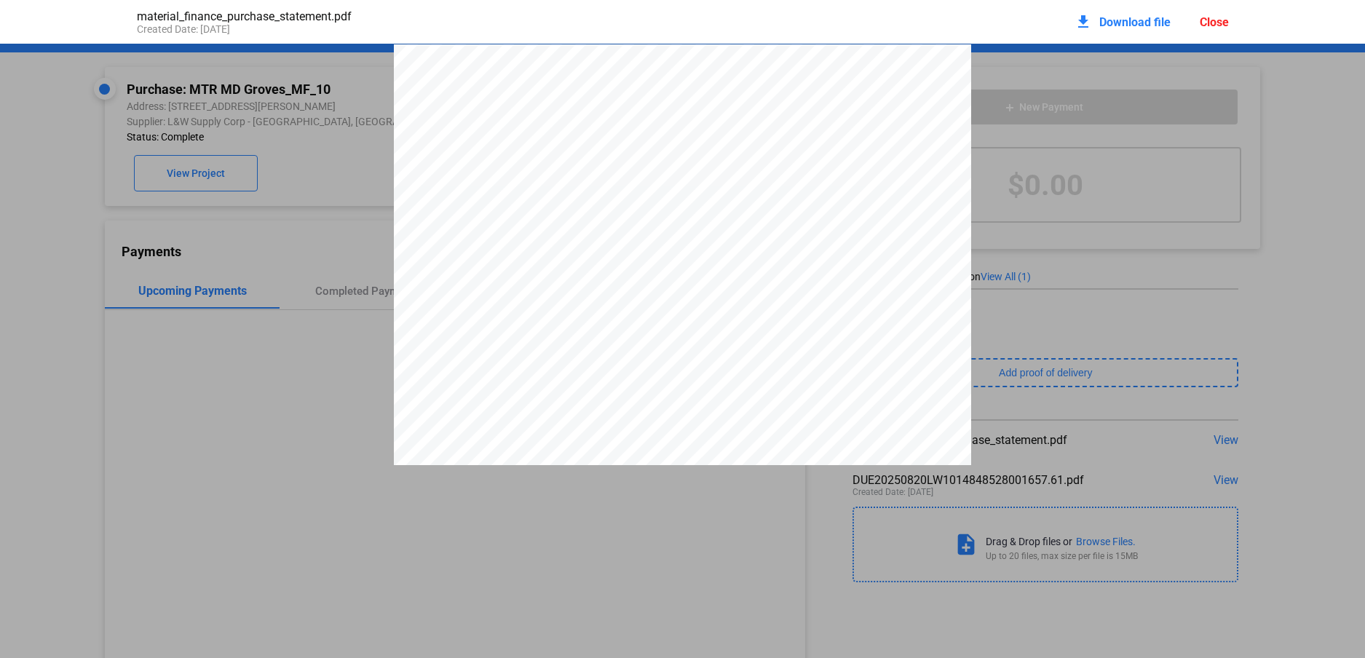
scroll to position [7, 0]
click at [1201, 13] on div "download Download file Close" at bounding box center [1152, 22] width 154 height 32
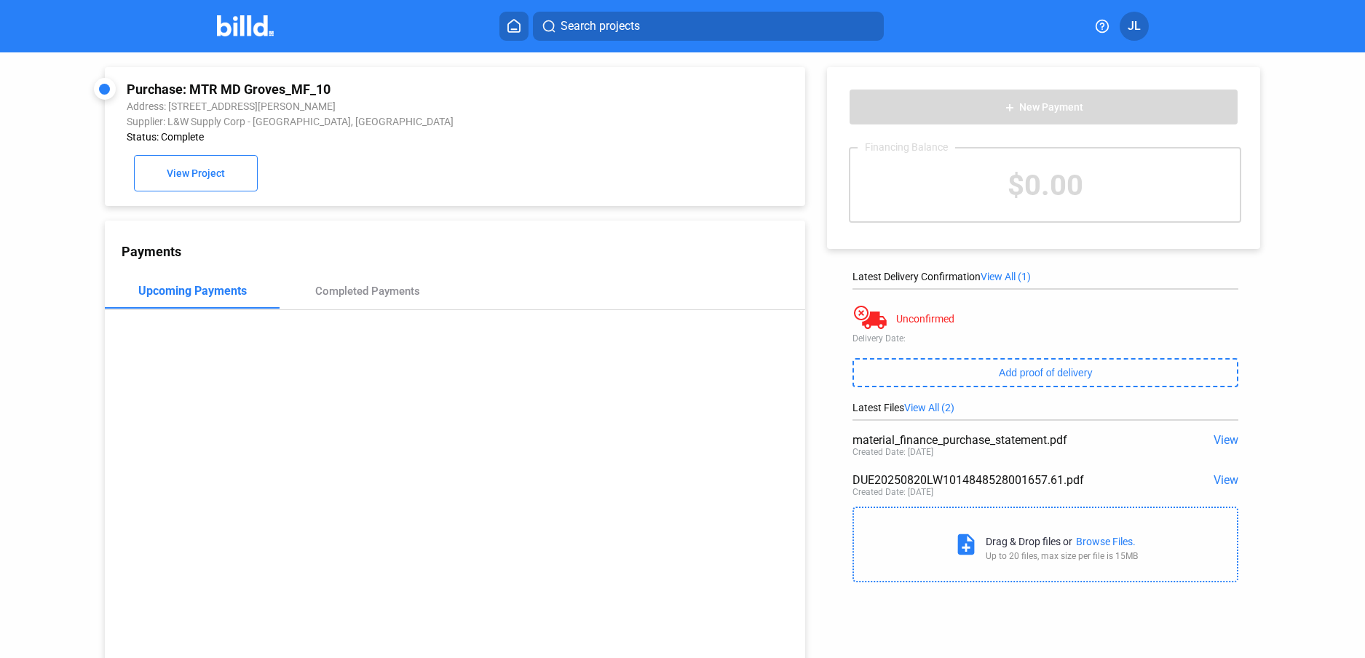
click at [1221, 438] on span "View" at bounding box center [1226, 440] width 25 height 14
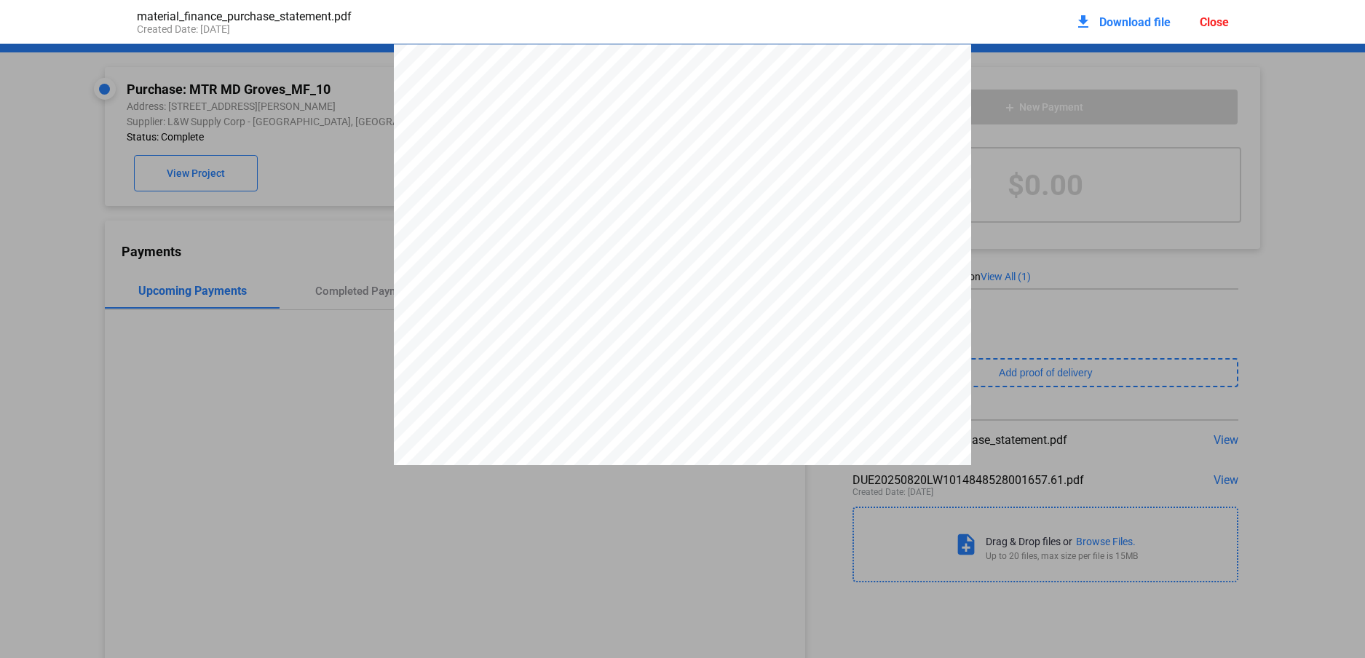
scroll to position [82, 0]
click at [694, 345] on span "$670.76" at bounding box center [701, 342] width 35 height 11
click at [693, 347] on span "$670.76" at bounding box center [701, 342] width 35 height 11
click at [694, 347] on span "$670.76" at bounding box center [701, 342] width 35 height 11
click at [1118, 26] on span "Download file" at bounding box center [1134, 22] width 71 height 14
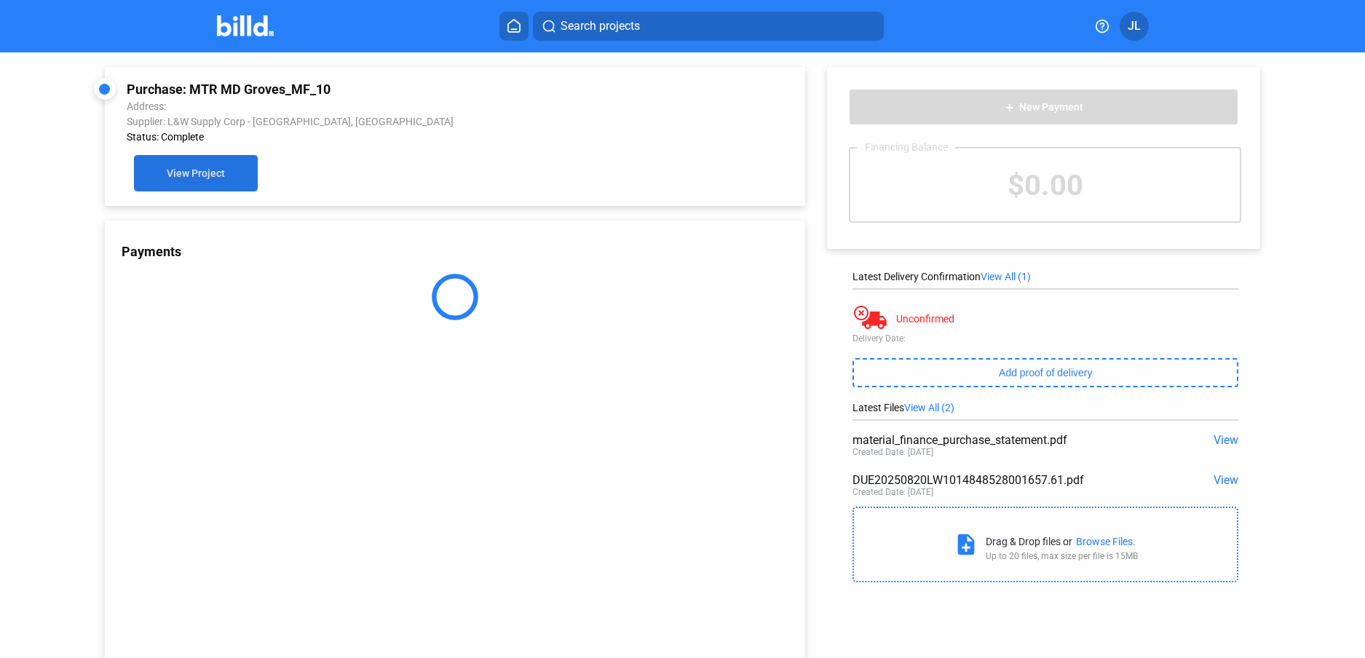
click at [183, 168] on span "View Project" at bounding box center [196, 174] width 58 height 12
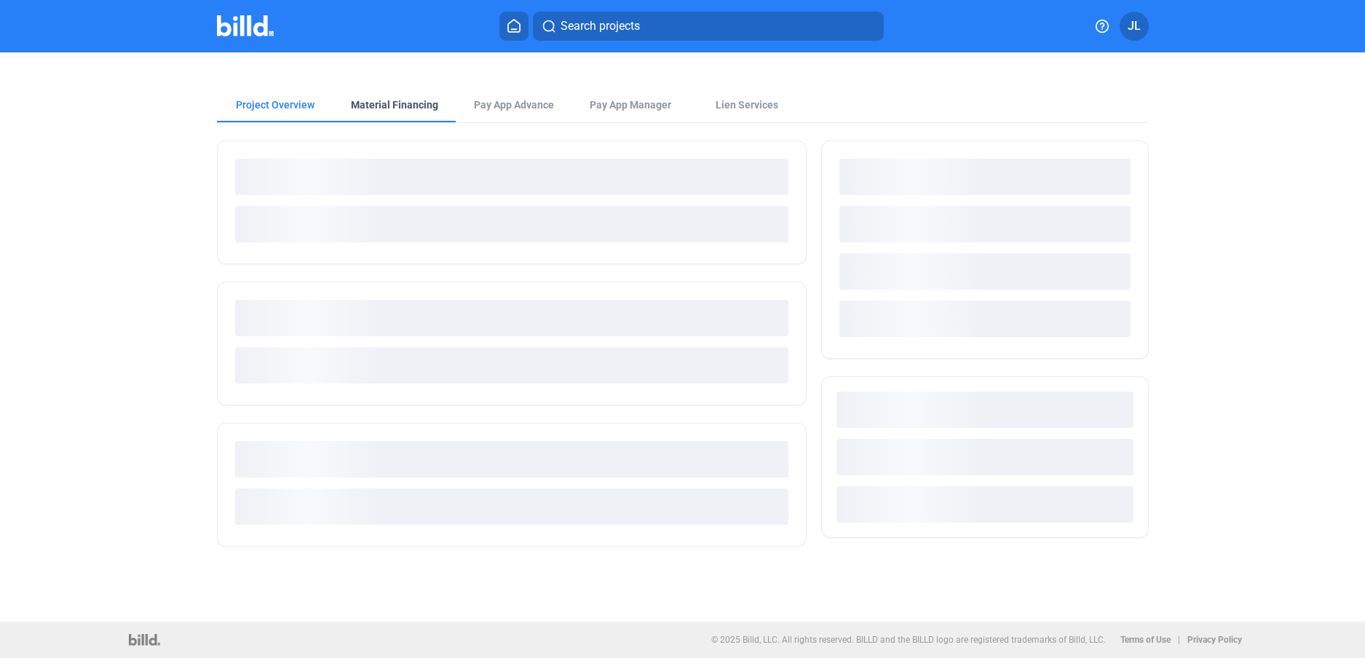
click at [380, 109] on div "Material Financing" at bounding box center [394, 105] width 87 height 15
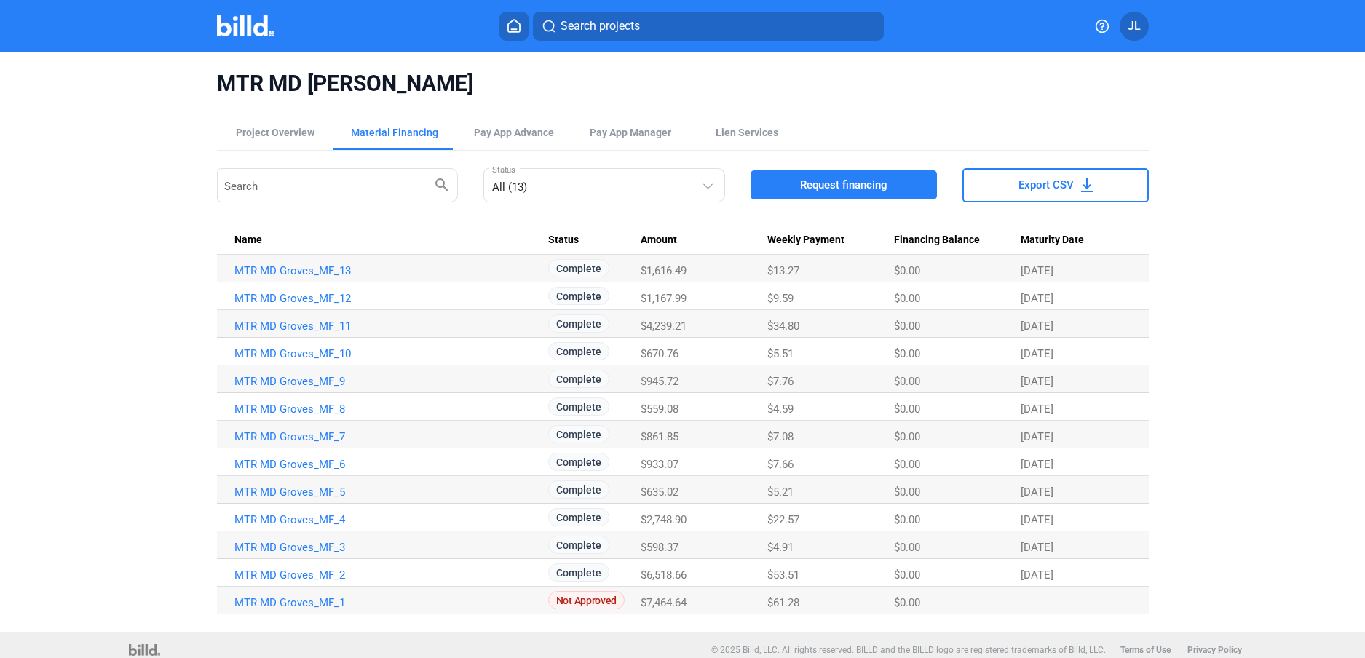
copy link "MTR MD Groves_MF_10"
drag, startPoint x: 355, startPoint y: 355, endPoint x: 220, endPoint y: 239, distance: 177.6
click at [227, 355] on td "MTR MD Groves_MF_10" at bounding box center [382, 352] width 331 height 28
